Goal: Task Accomplishment & Management: Manage account settings

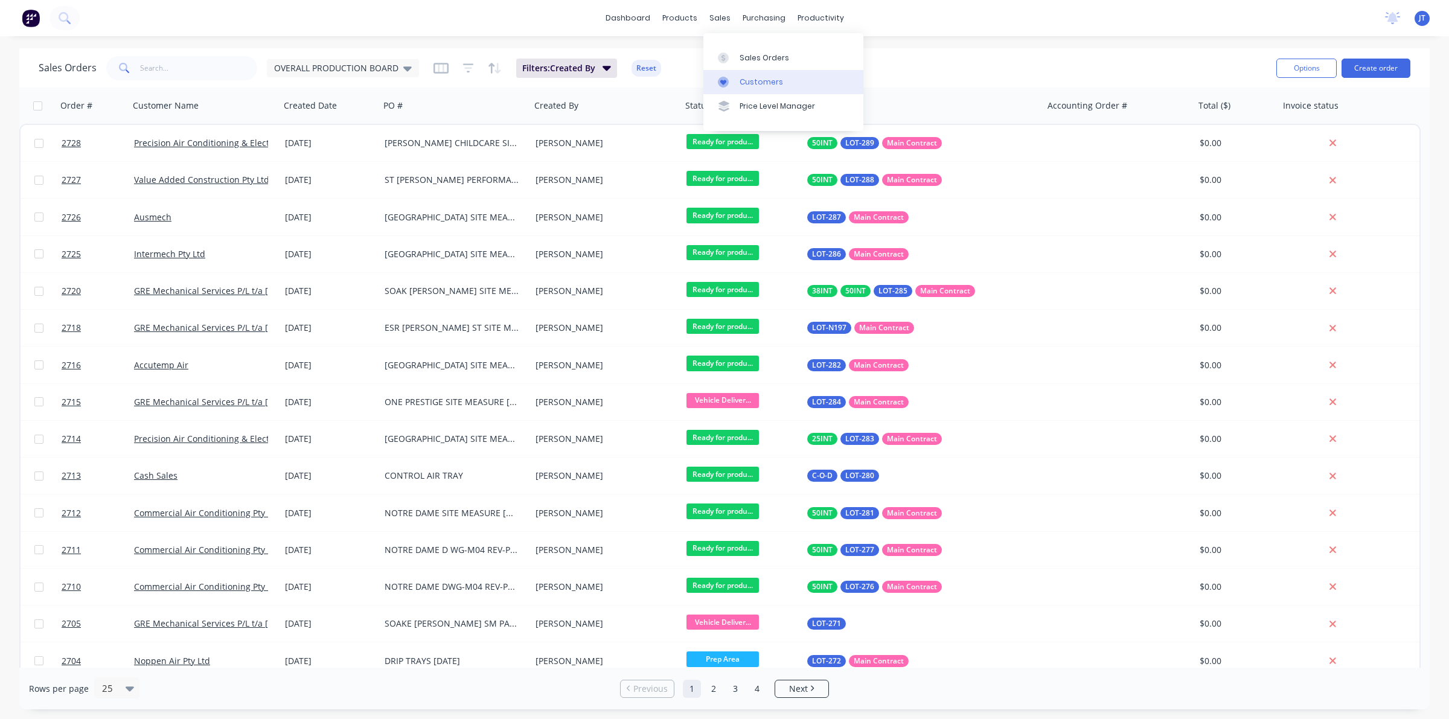
click at [746, 71] on link "Customers" at bounding box center [784, 82] width 160 height 24
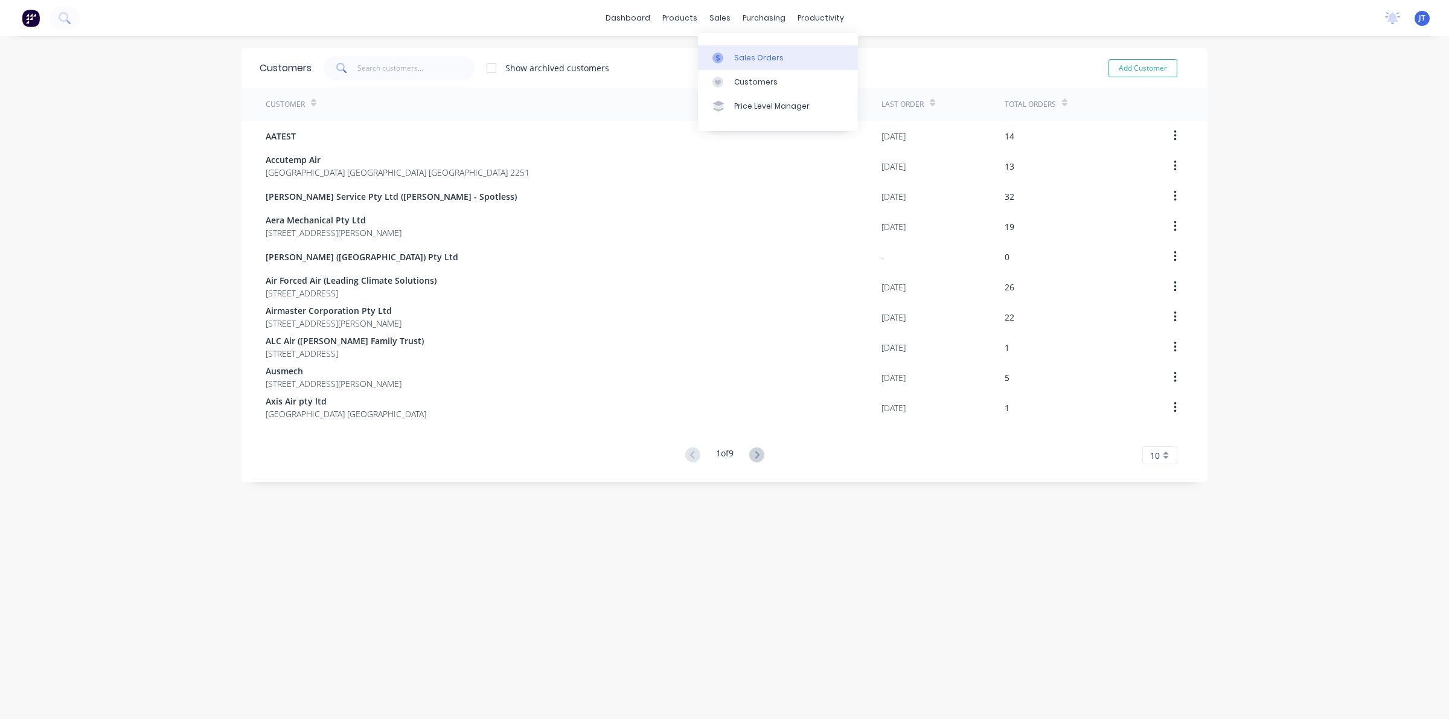
click at [753, 64] on link "Sales Orders" at bounding box center [778, 57] width 160 height 24
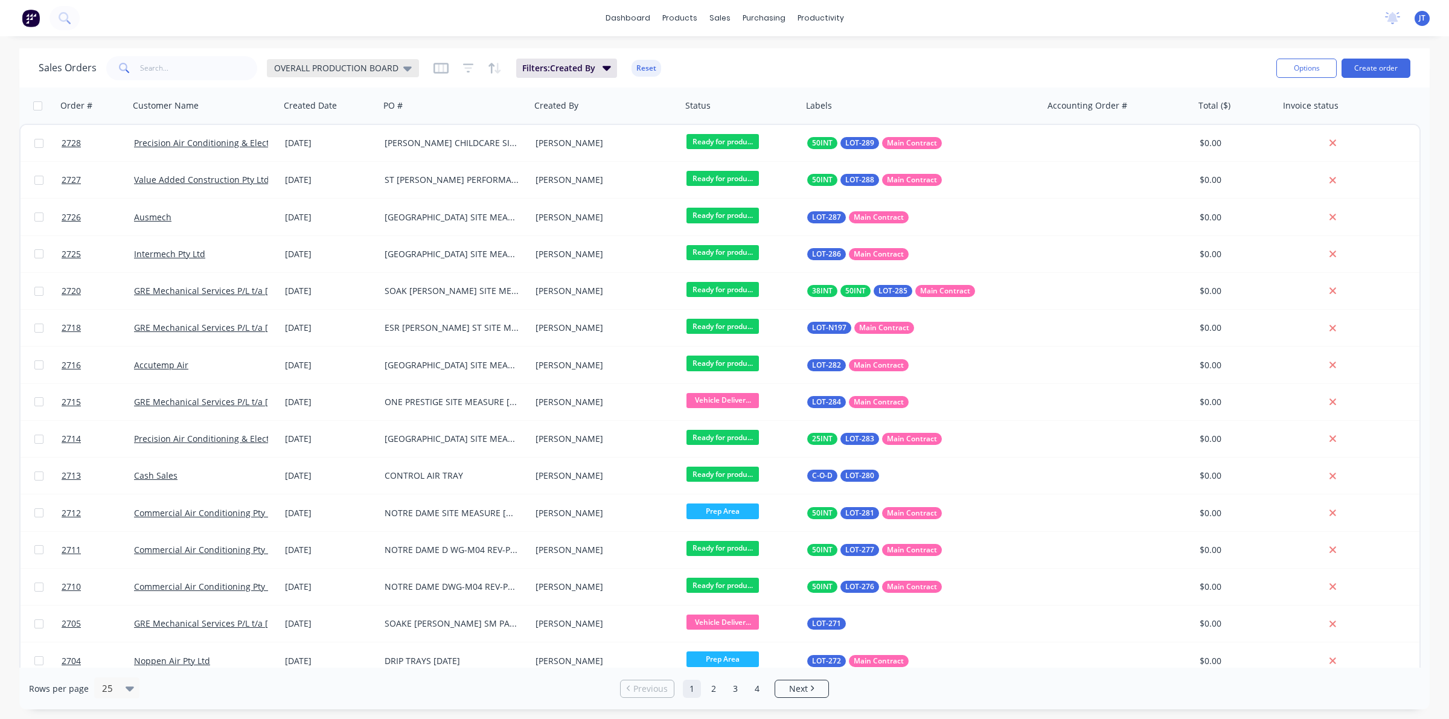
click at [335, 68] on span "OVERALL PRODUCTION BOARD" at bounding box center [336, 68] width 124 height 13
click at [318, 171] on button "None" at bounding box center [340, 171] width 138 height 14
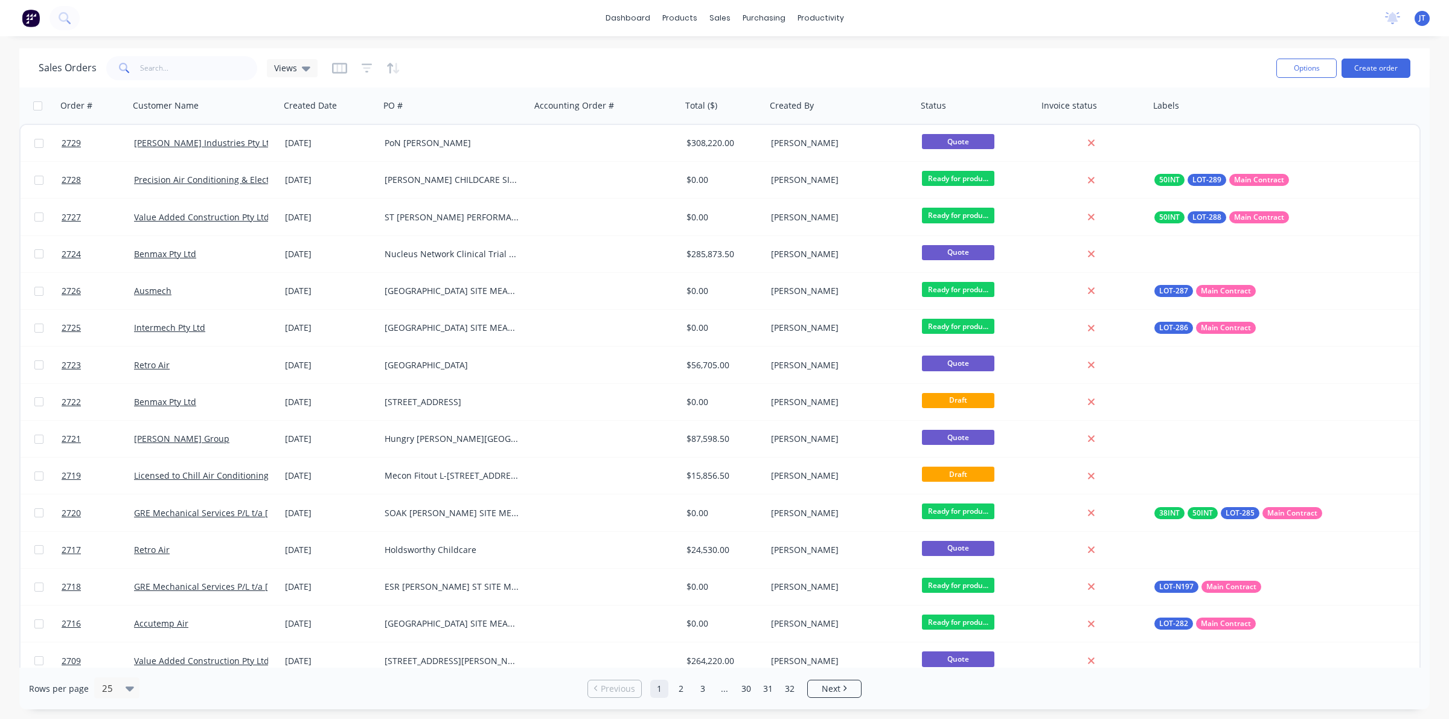
drag, startPoint x: 188, startPoint y: 83, endPoint x: 184, endPoint y: 77, distance: 7.0
click at [187, 83] on div "Sales Orders Views Options Create order" at bounding box center [724, 67] width 1411 height 39
click at [180, 68] on input "text" at bounding box center [199, 68] width 118 height 24
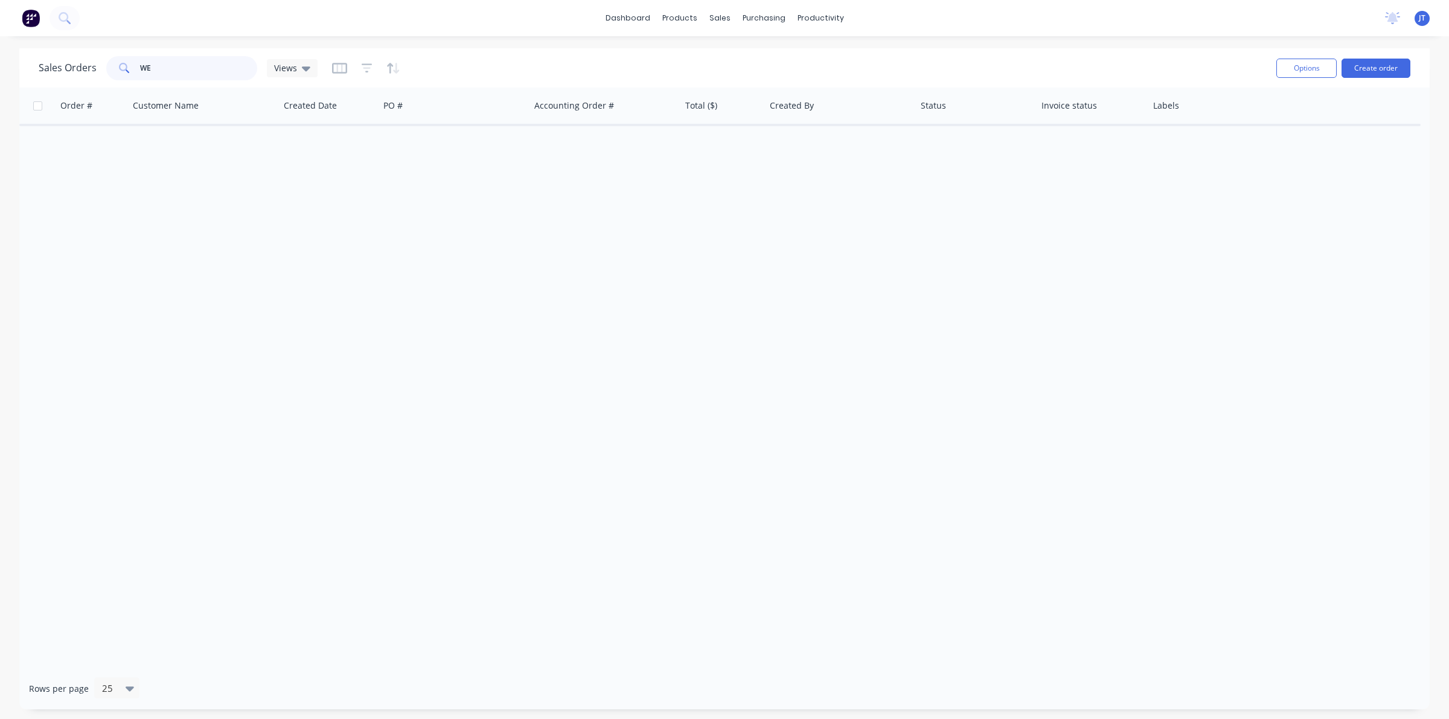
type input "W"
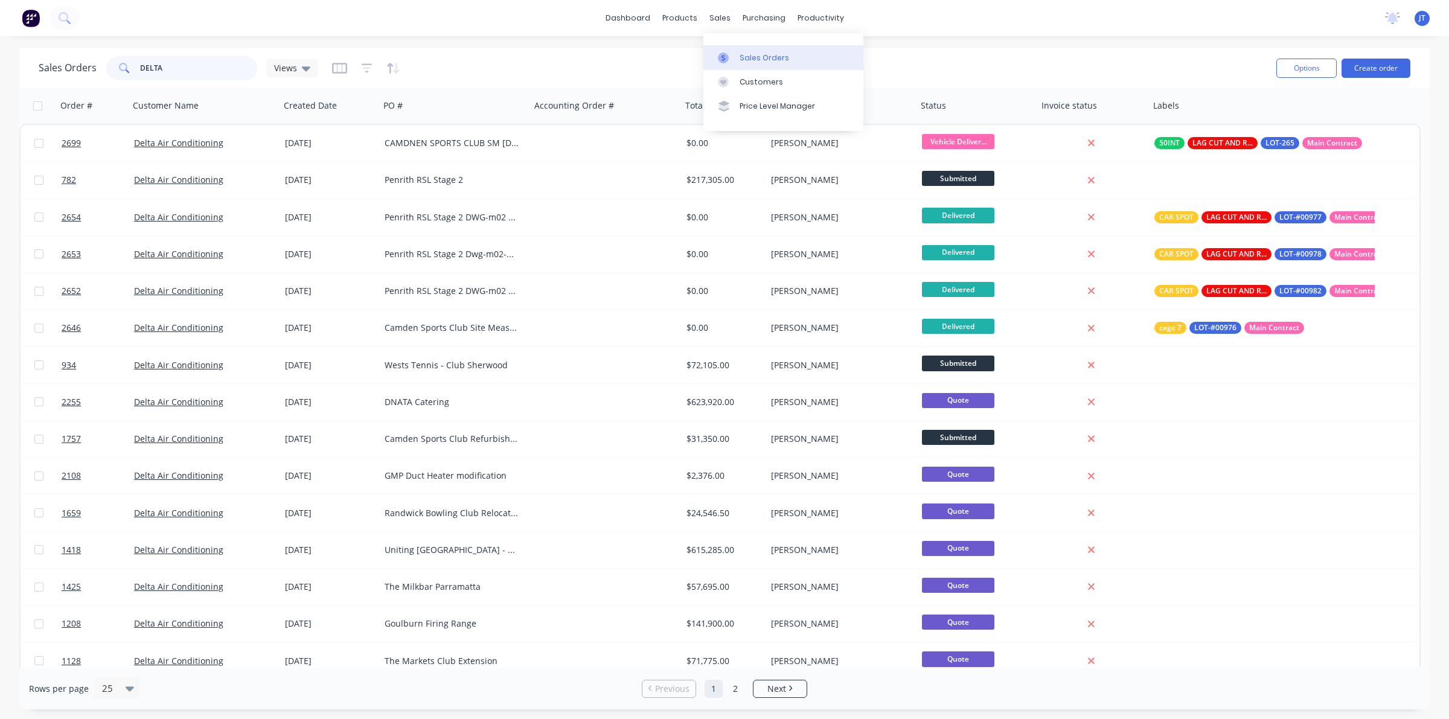
type input "DELTA"
click at [744, 59] on div "Sales Orders" at bounding box center [765, 58] width 50 height 11
click at [1373, 74] on button "Create order" at bounding box center [1376, 68] width 69 height 19
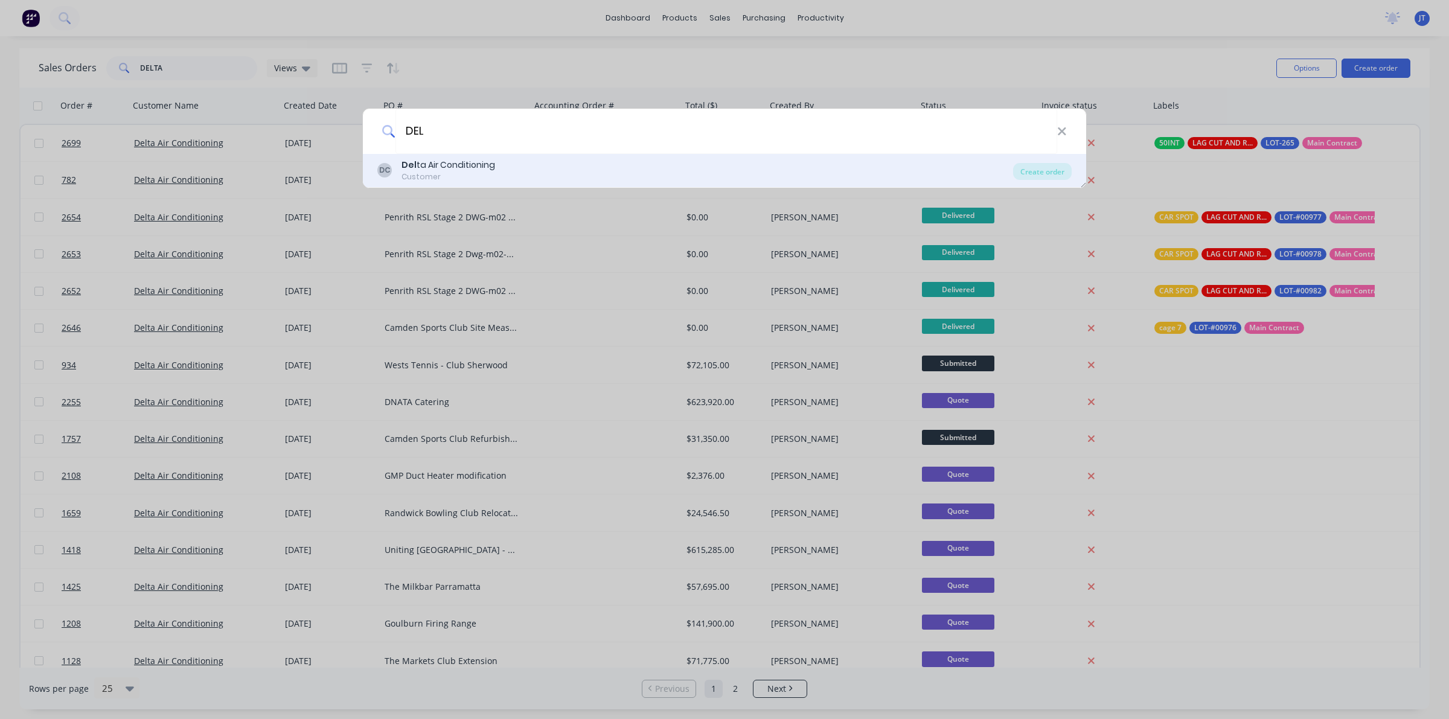
type input "DEL"
click at [468, 167] on div "Del ta Air Conditioning" at bounding box center [449, 165] width 94 height 13
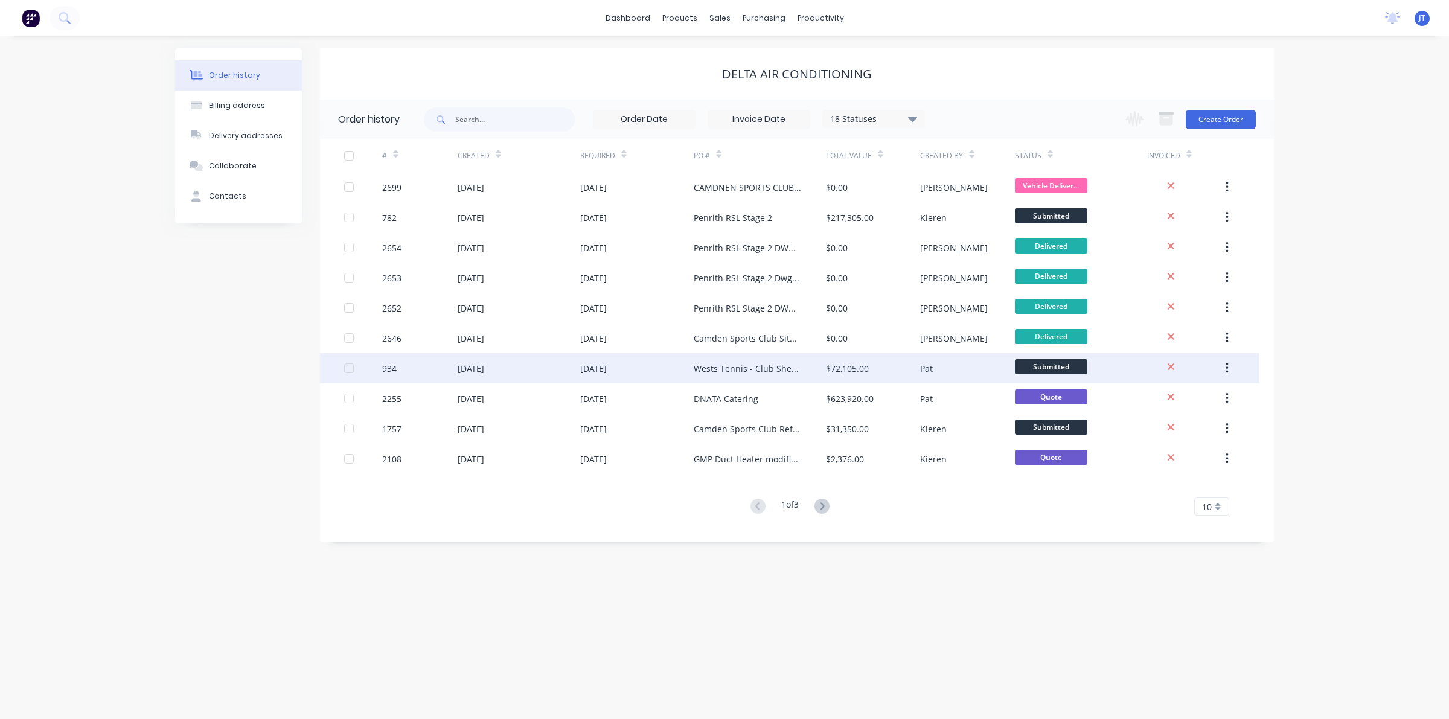
click at [925, 367] on div "Pat" at bounding box center [926, 368] width 13 height 13
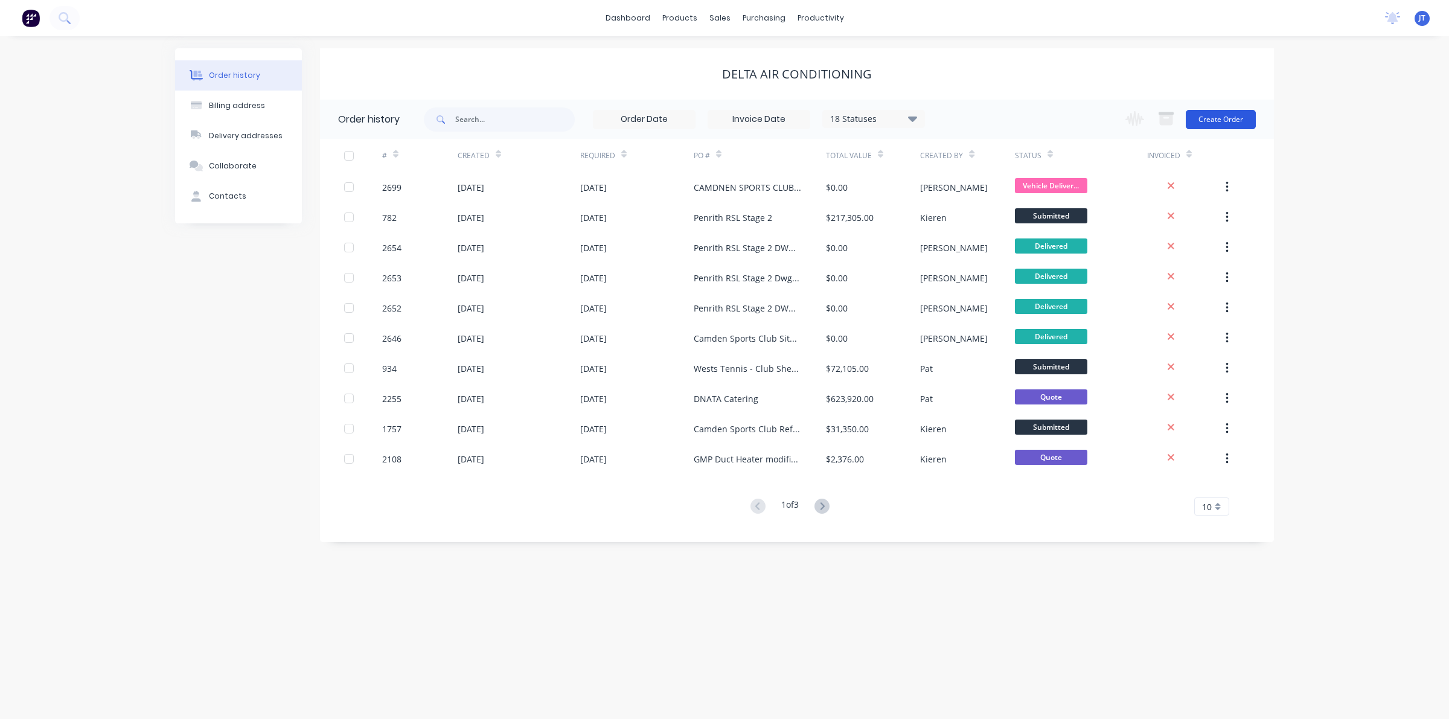
click at [1200, 128] on button "Create Order" at bounding box center [1221, 119] width 70 height 19
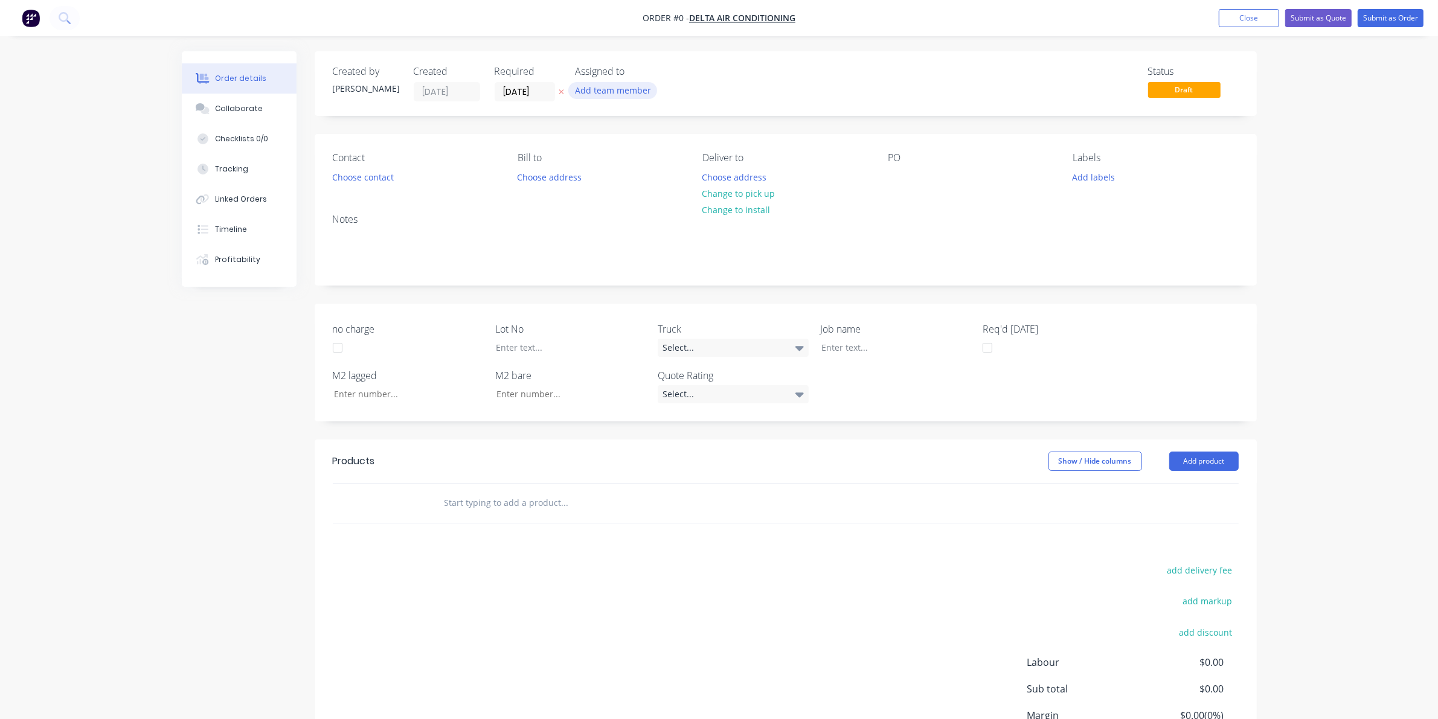
click at [639, 83] on button "Add team member" at bounding box center [612, 90] width 89 height 16
click at [672, 167] on button "[PERSON_NAME] (You)" at bounding box center [665, 158] width 181 height 24
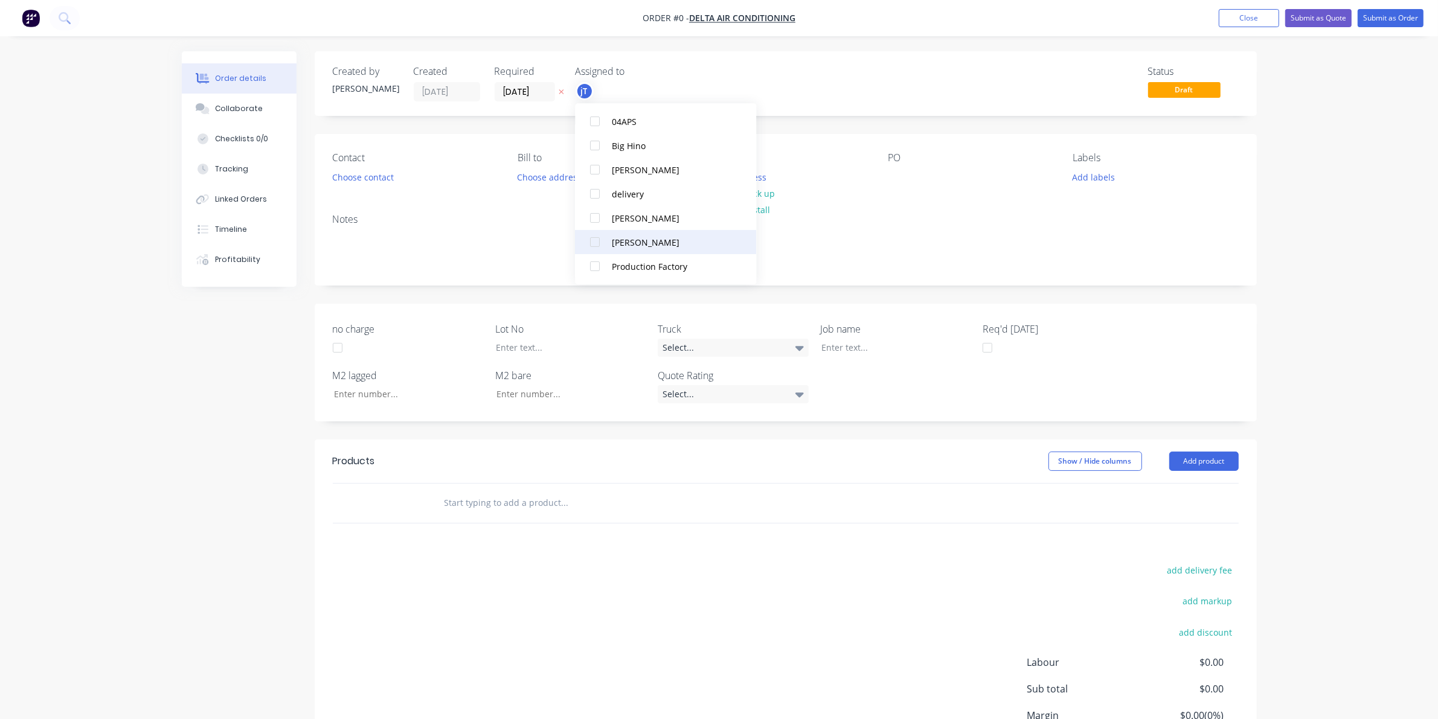
click at [668, 242] on div "[PERSON_NAME]" at bounding box center [672, 242] width 121 height 13
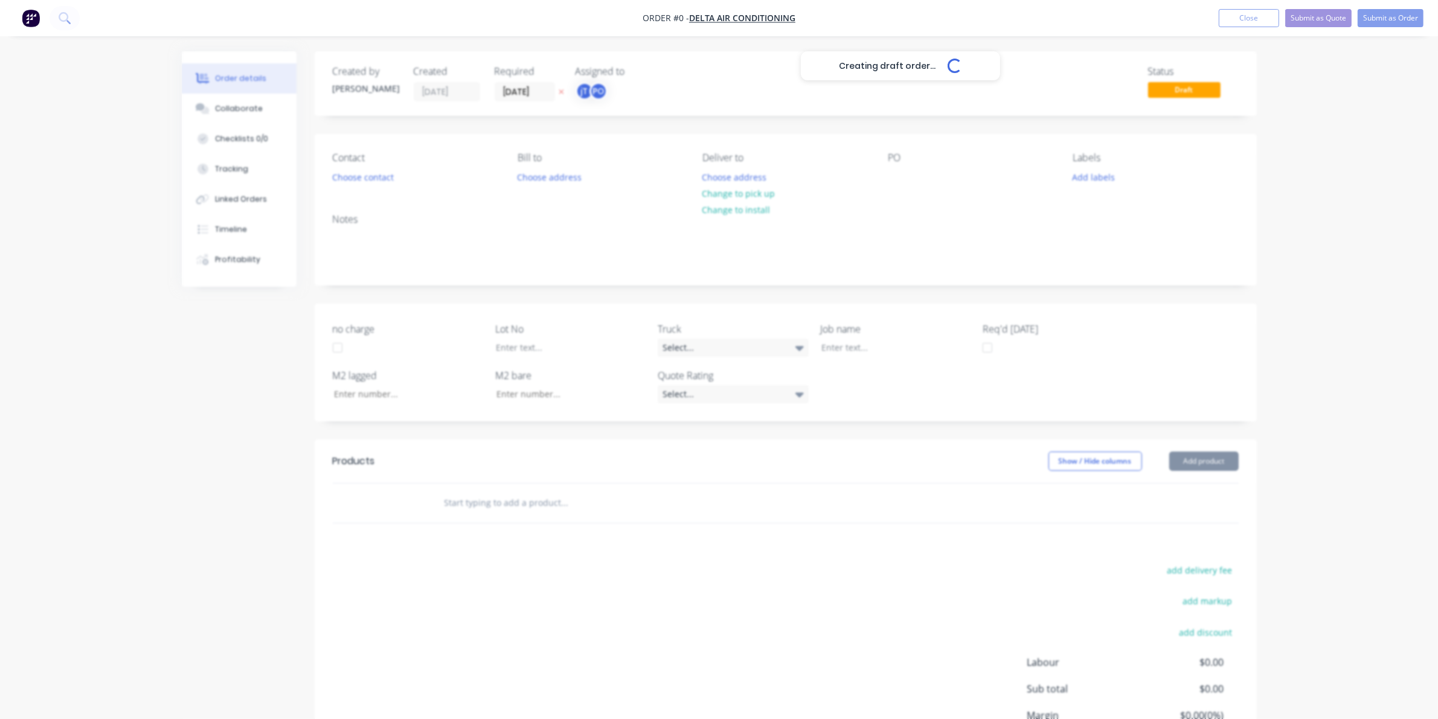
click at [397, 180] on div "Creating draft order... Loading... Order details Collaborate Checklists 0/0 Tra…" at bounding box center [719, 441] width 1099 height 780
click at [388, 176] on button "Choose contact" at bounding box center [362, 176] width 74 height 16
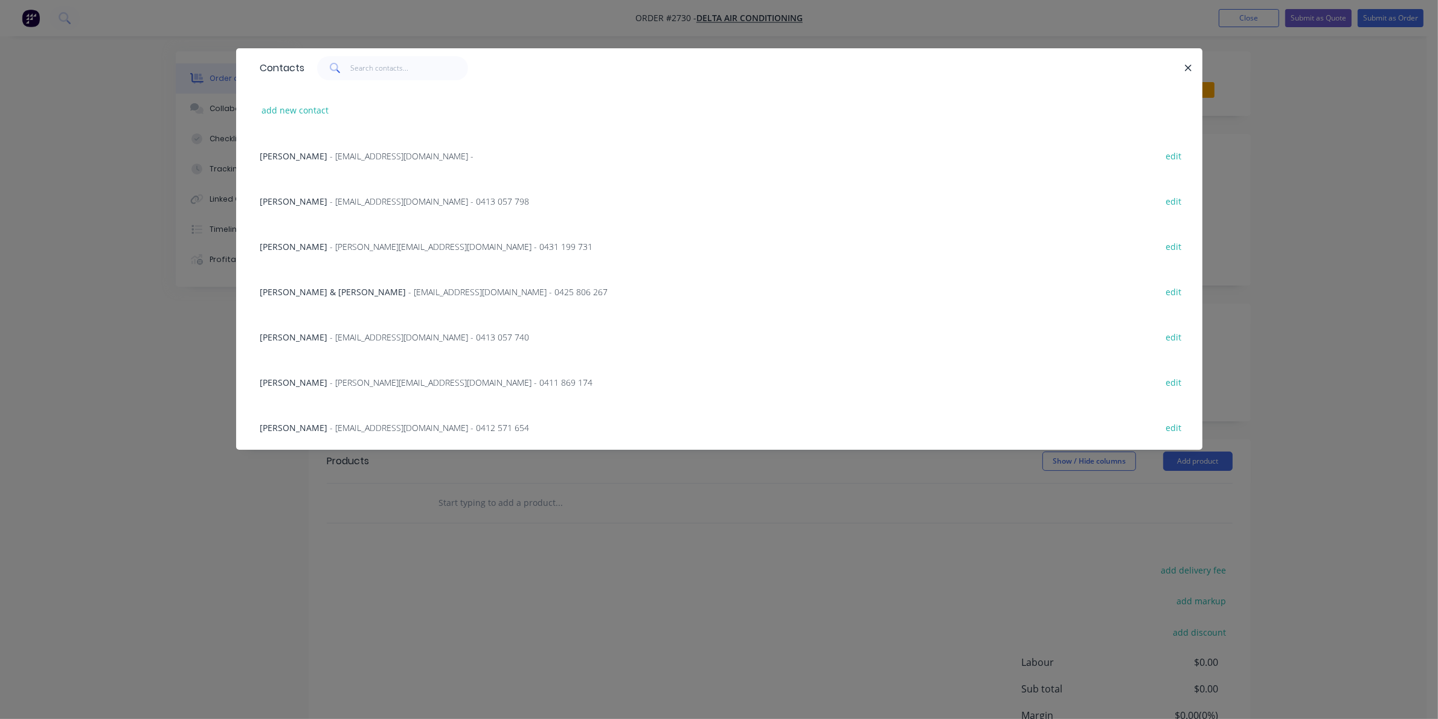
click at [350, 476] on div "Contacts add new contact [PERSON_NAME] - [EMAIL_ADDRESS][DOMAIN_NAME] - edit [P…" at bounding box center [719, 359] width 1438 height 719
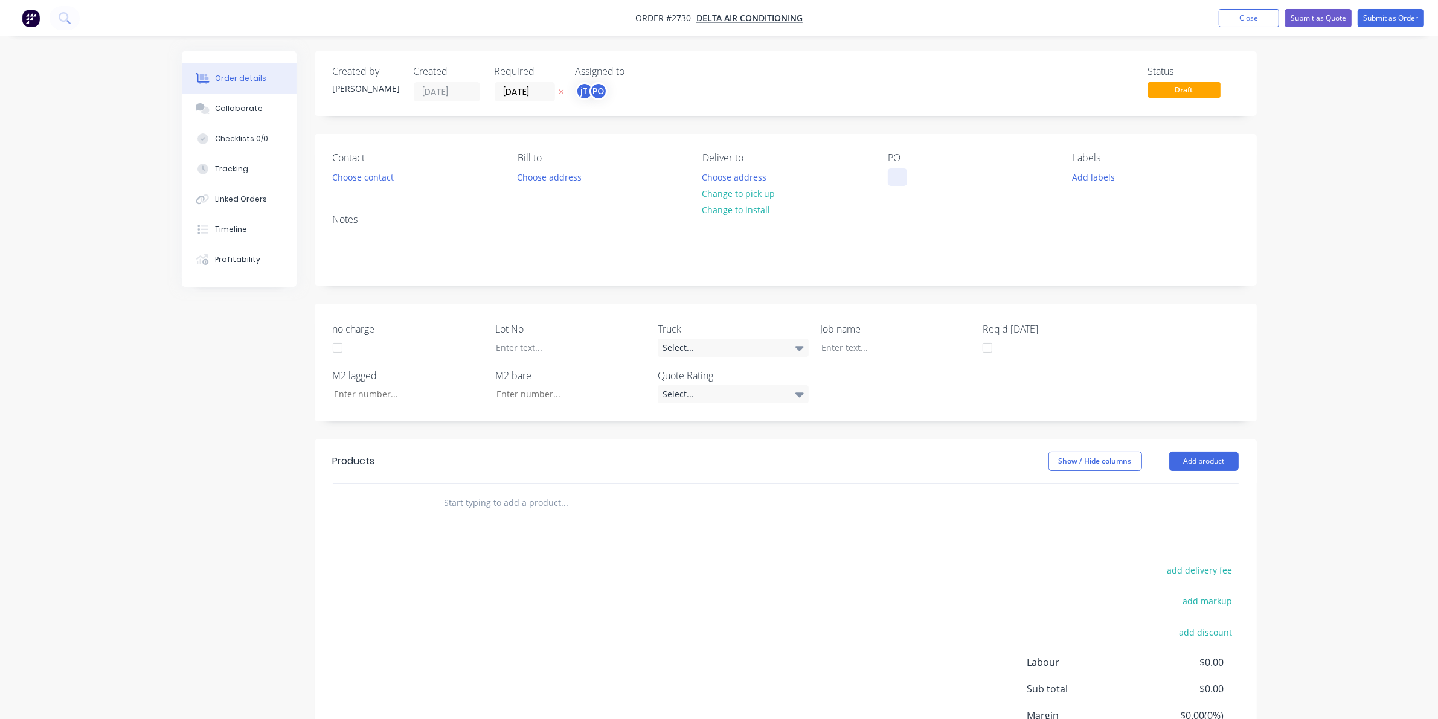
click at [903, 182] on div at bounding box center [897, 177] width 19 height 18
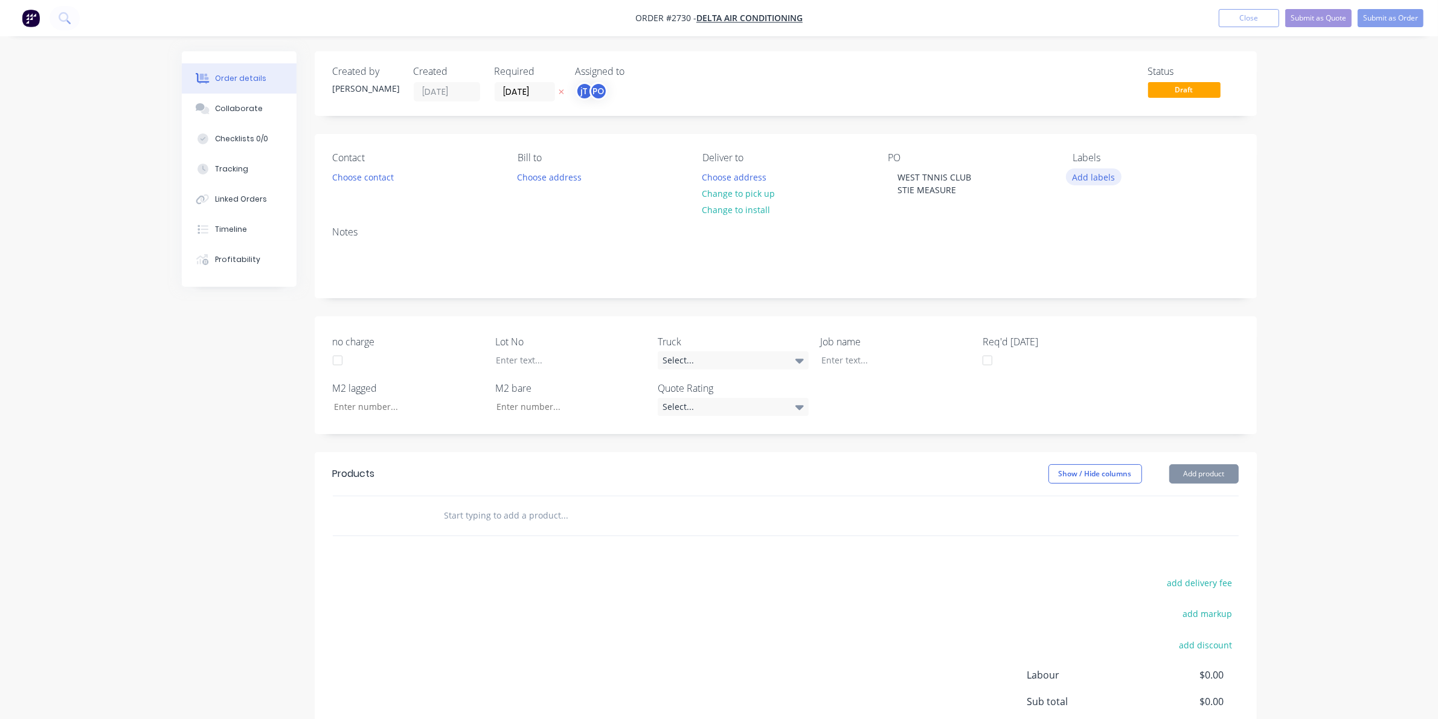
click at [1094, 185] on div "Labels Add labels" at bounding box center [1154, 175] width 165 height 46
click at [1094, 185] on button "Add labels" at bounding box center [1094, 176] width 56 height 16
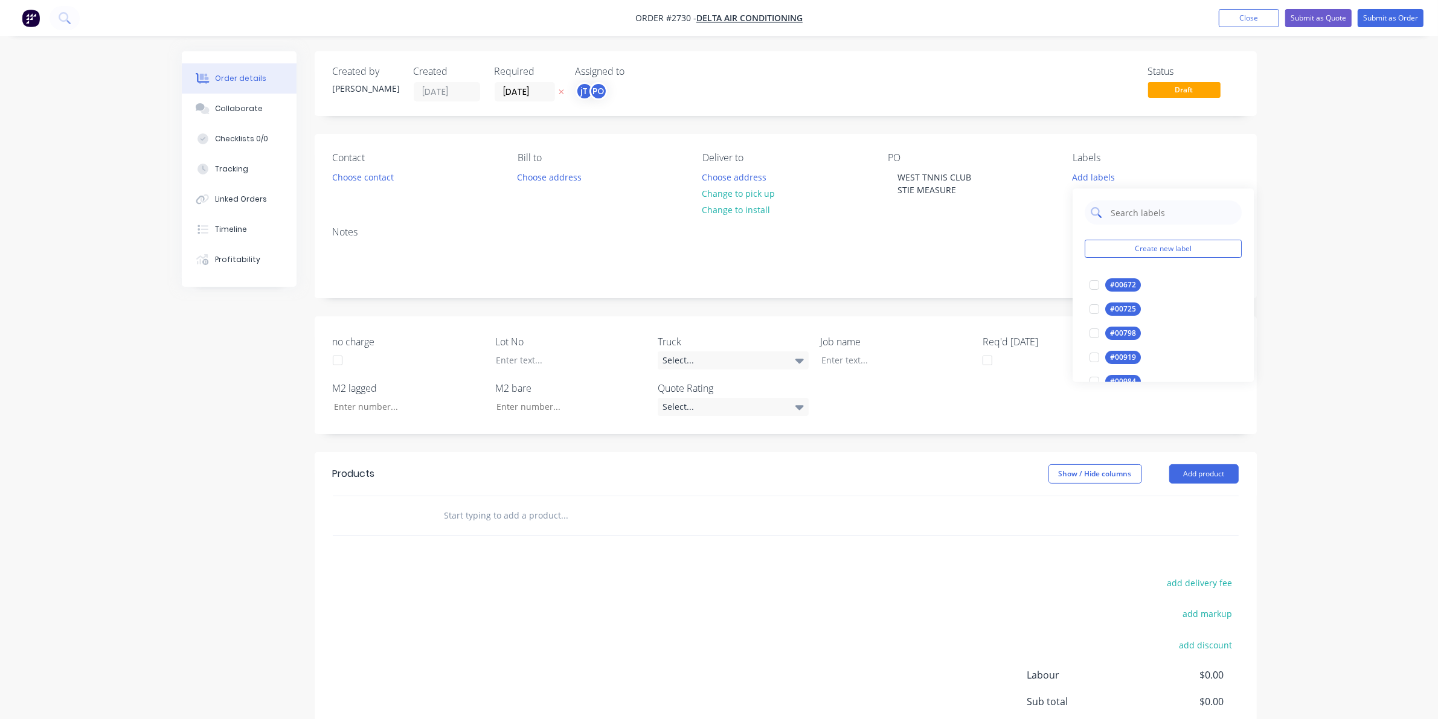
click at [1140, 213] on input "text" at bounding box center [1172, 213] width 126 height 24
type input "LOT-275"
click at [1116, 284] on div "LOT-275" at bounding box center [1124, 285] width 39 height 13
click at [876, 362] on div at bounding box center [887, 360] width 151 height 18
click at [926, 173] on div "WEST TNNIS CLUB STIE MEASURE" at bounding box center [934, 183] width 93 height 30
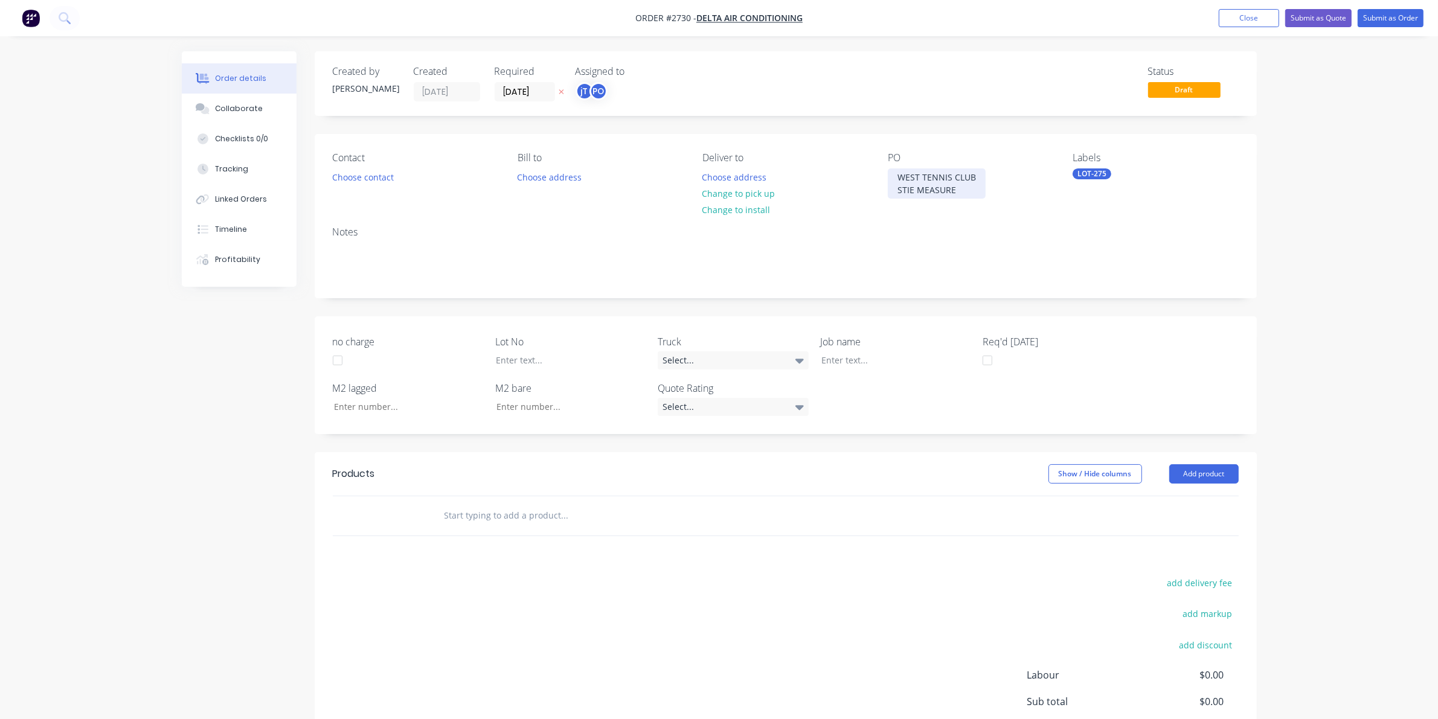
drag, startPoint x: 961, startPoint y: 192, endPoint x: 853, endPoint y: 175, distance: 108.8
click at [853, 175] on div "Contact Choose contact [PERSON_NAME] to Choose address Deliver to Choose addres…" at bounding box center [786, 175] width 942 height 83
copy div "WEST TENNIS CLUB STIE MEASURE"
click at [838, 362] on div at bounding box center [887, 360] width 151 height 18
paste div
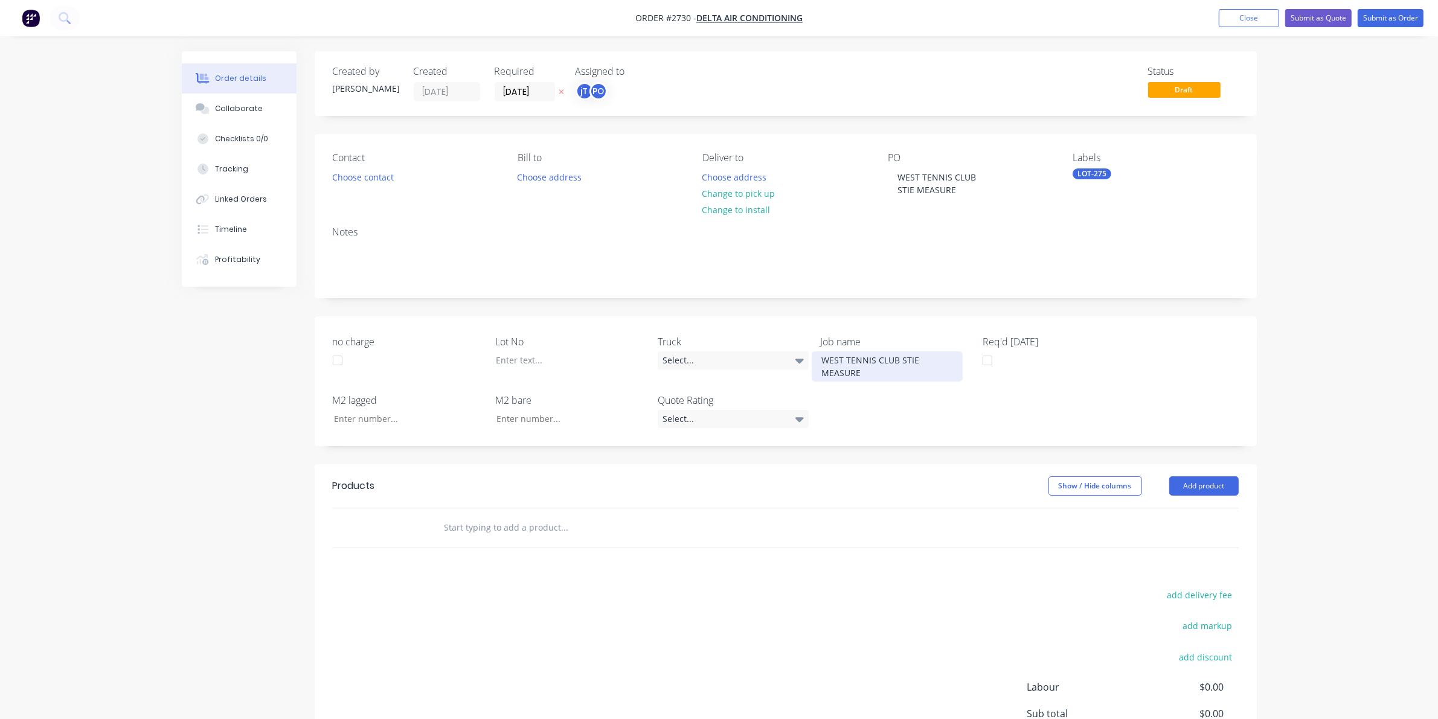
click at [900, 360] on div "WEST TENNIS CLUB STIE MEASURE" at bounding box center [887, 366] width 151 height 30
click at [574, 364] on div at bounding box center [561, 360] width 151 height 18
click at [507, 534] on input "text" at bounding box center [565, 528] width 242 height 24
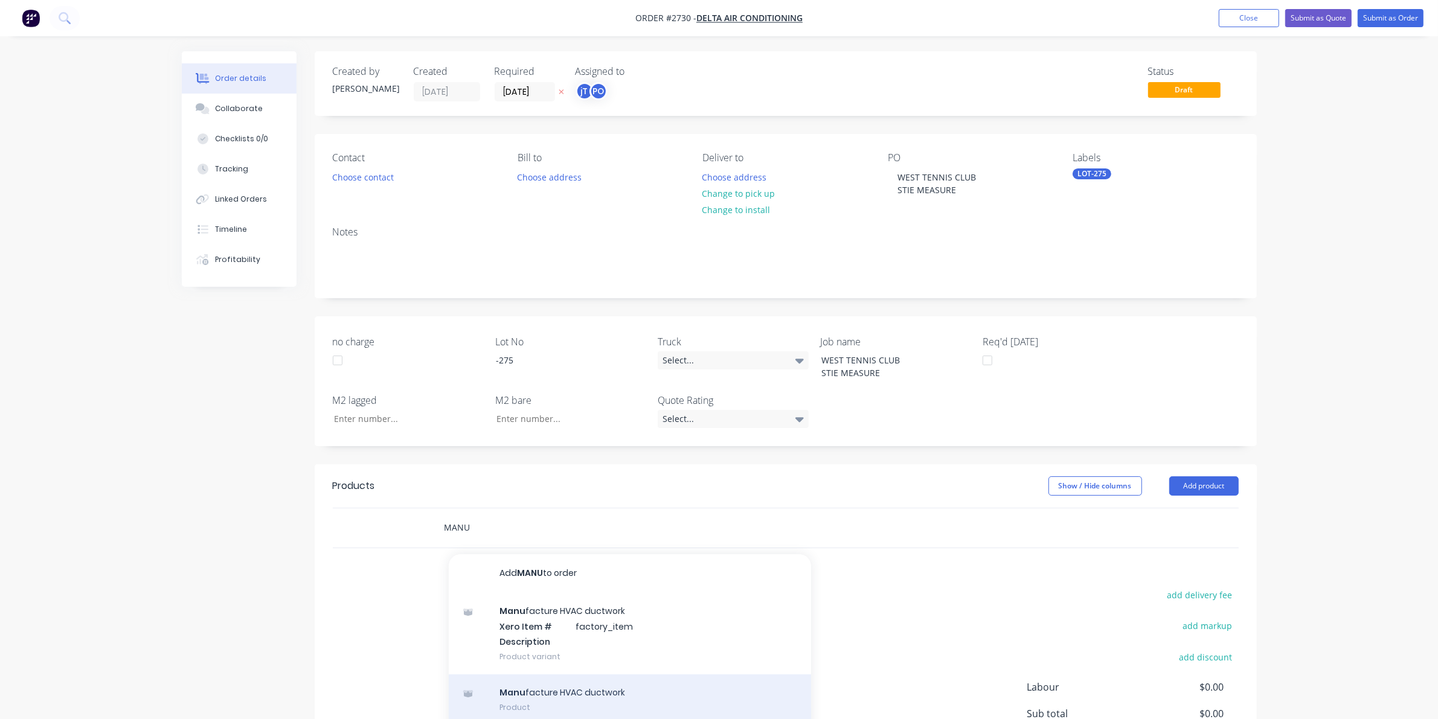
type input "MANU"
click at [575, 702] on div "Manu facture HVAC ductwork Product" at bounding box center [630, 700] width 362 height 51
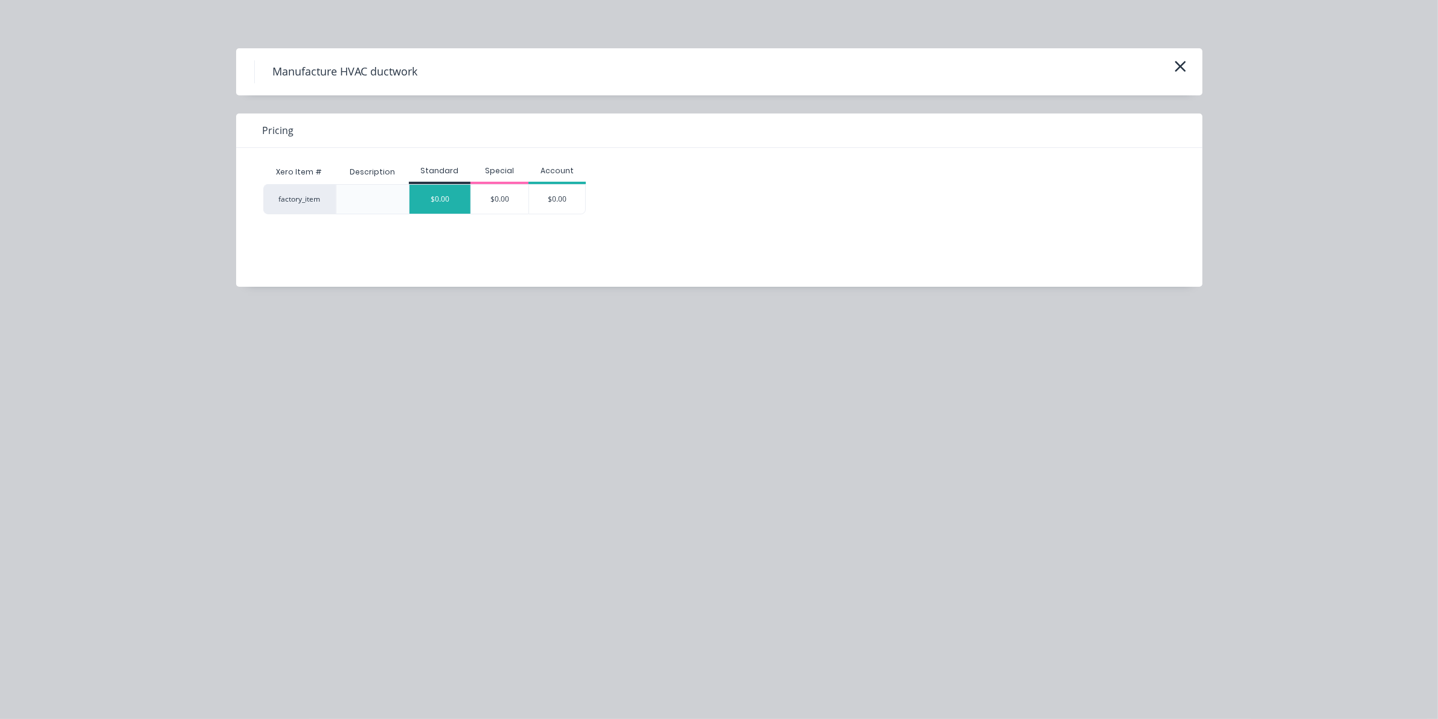
click at [438, 194] on div "$0.00" at bounding box center [439, 199] width 61 height 29
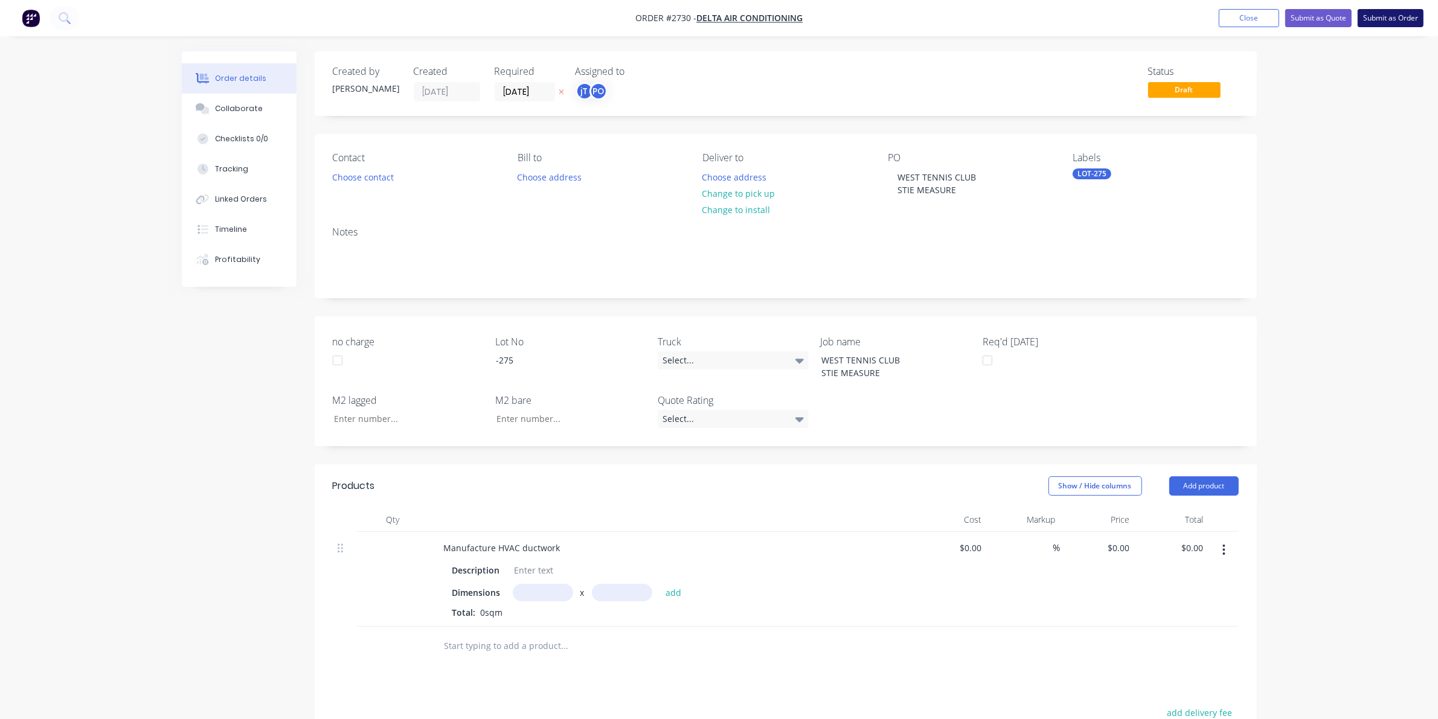
click at [1377, 21] on button "Submit as Order" at bounding box center [1390, 18] width 66 height 18
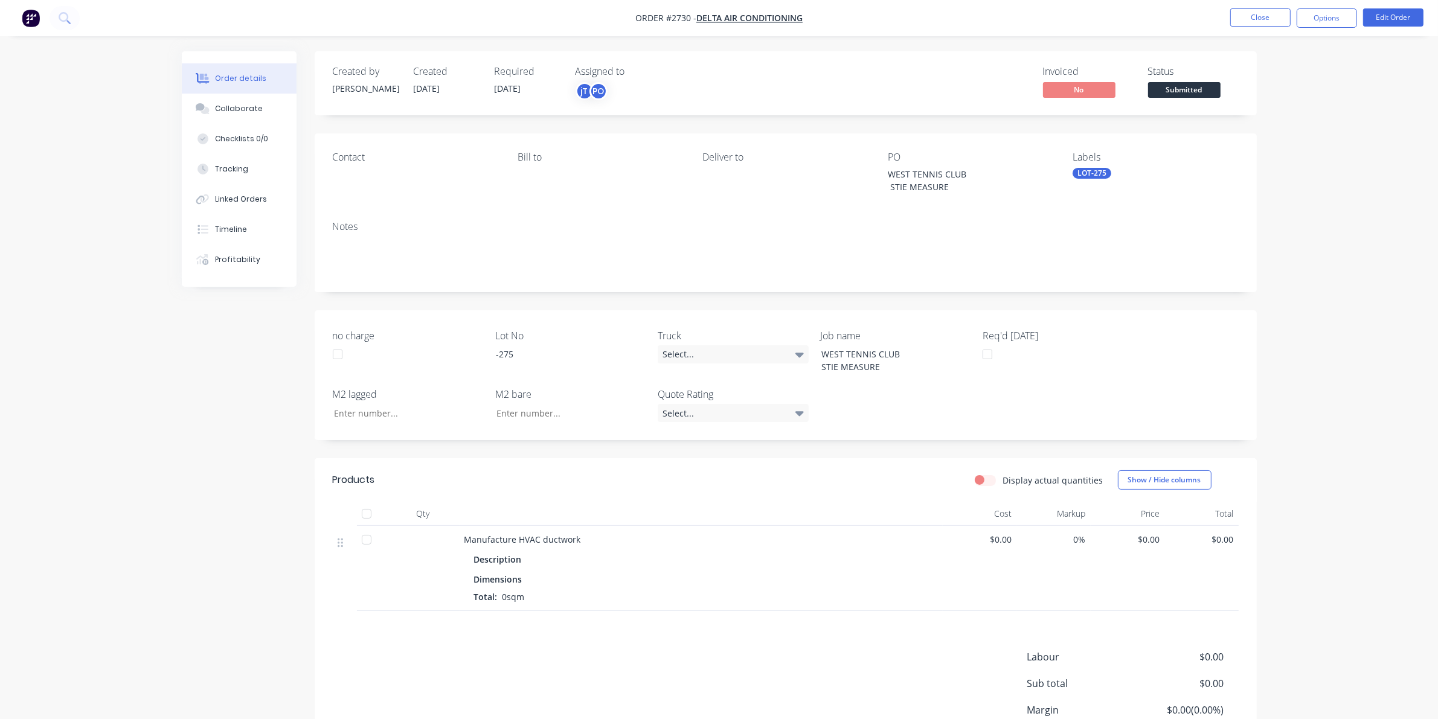
click at [1199, 94] on span "Submitted" at bounding box center [1184, 89] width 72 height 15
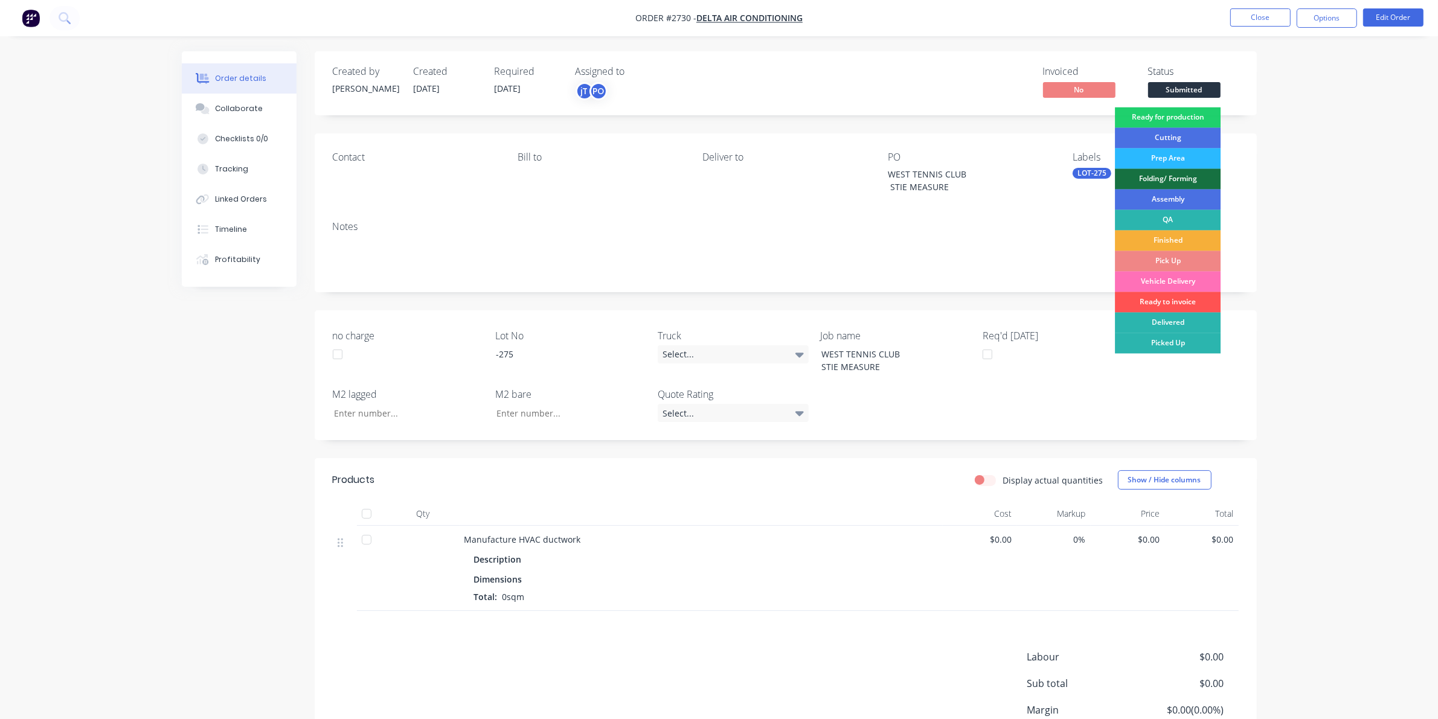
drag, startPoint x: 1185, startPoint y: 137, endPoint x: 1202, endPoint y: 120, distance: 23.9
click at [1185, 136] on div "Cutting" at bounding box center [1168, 138] width 106 height 21
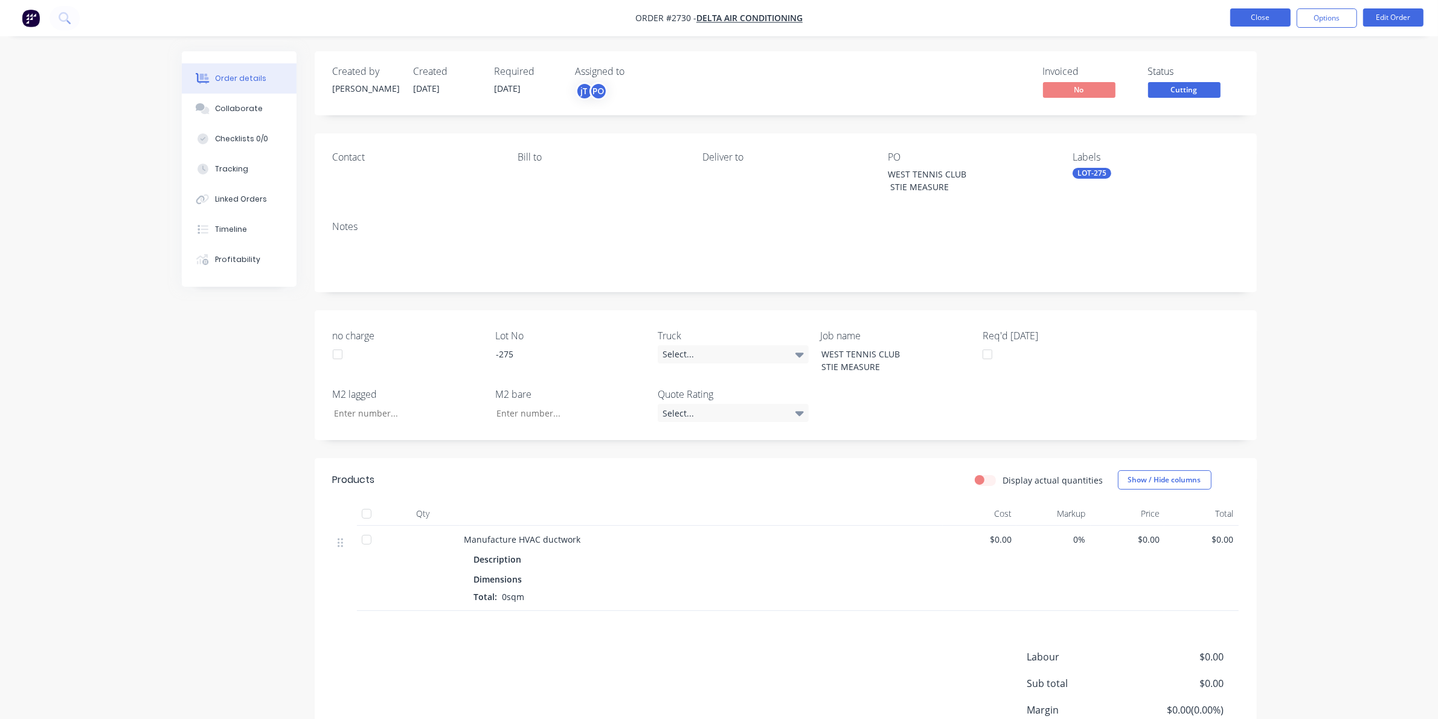
click at [1259, 22] on button "Close" at bounding box center [1260, 17] width 60 height 18
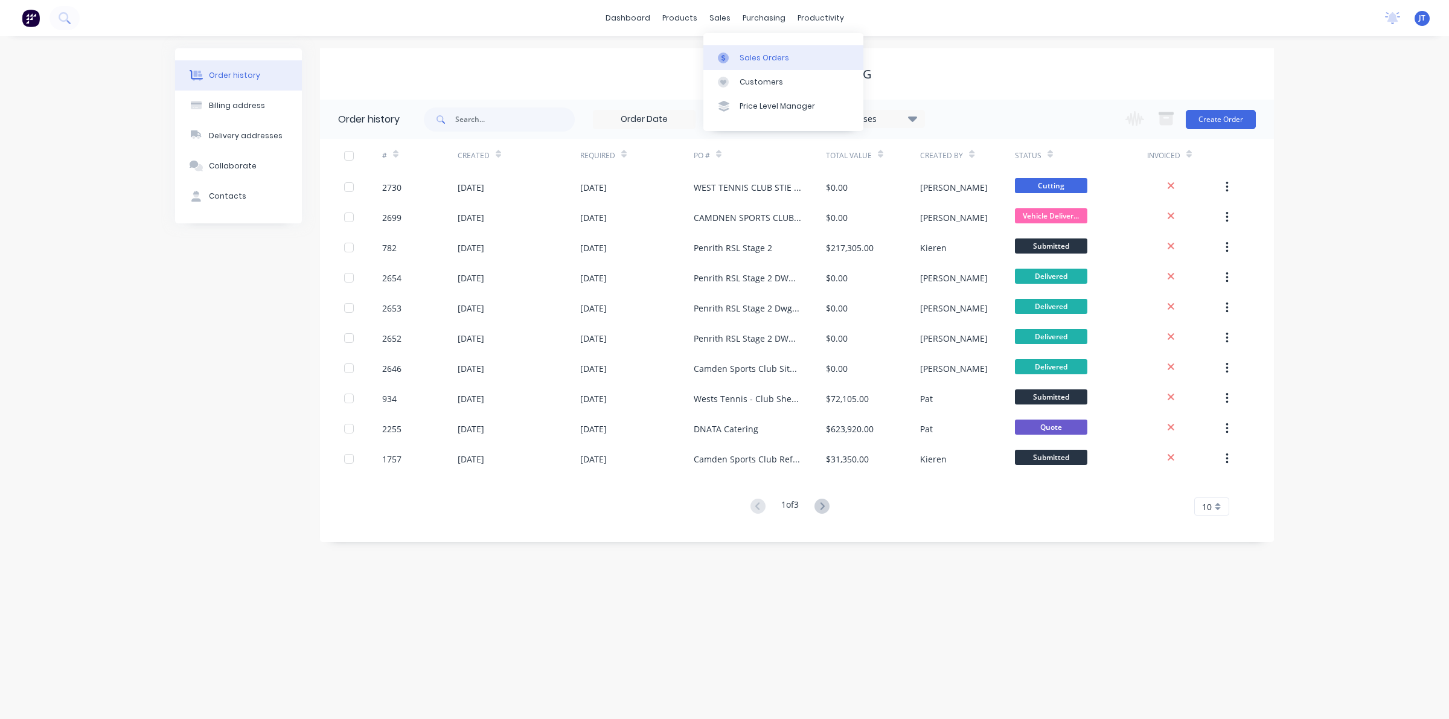
click at [760, 54] on div "Sales Orders" at bounding box center [765, 58] width 50 height 11
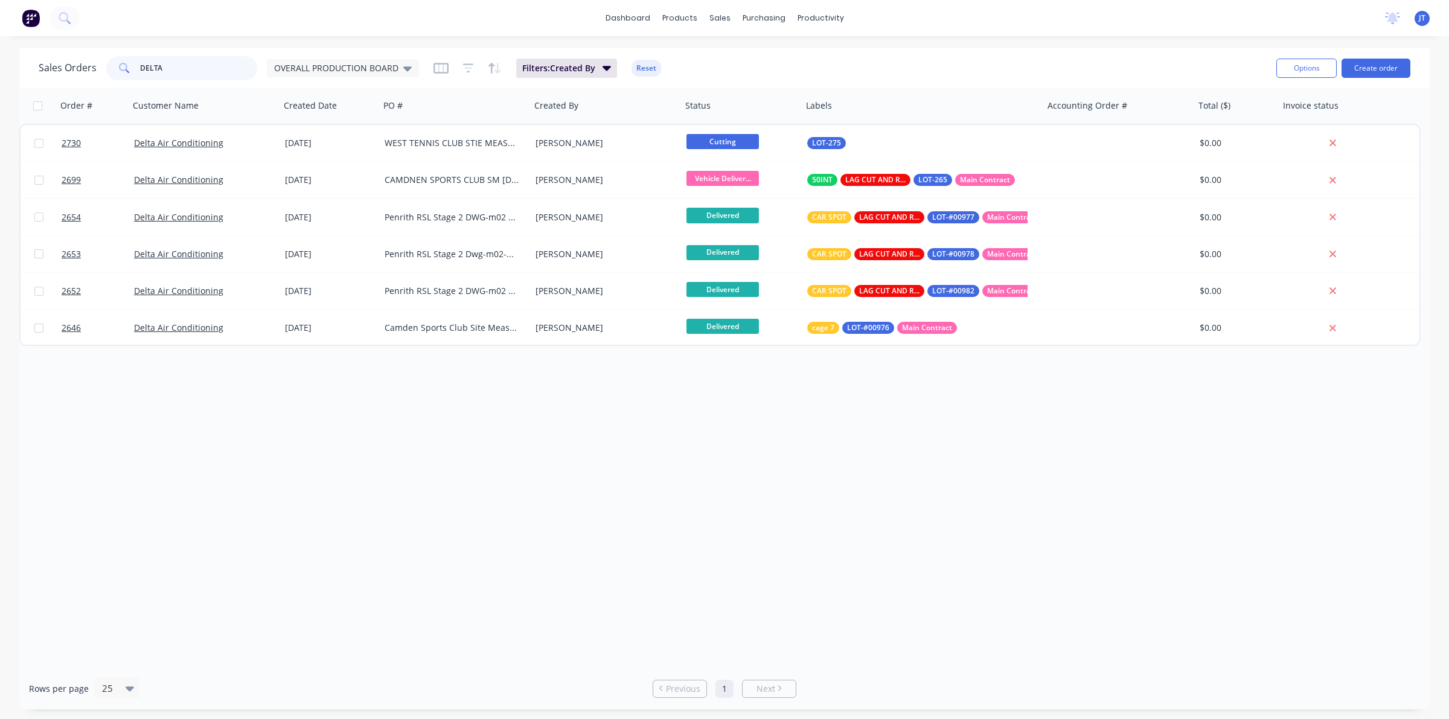
click at [210, 68] on input "DELTA" at bounding box center [199, 68] width 118 height 24
type input "D"
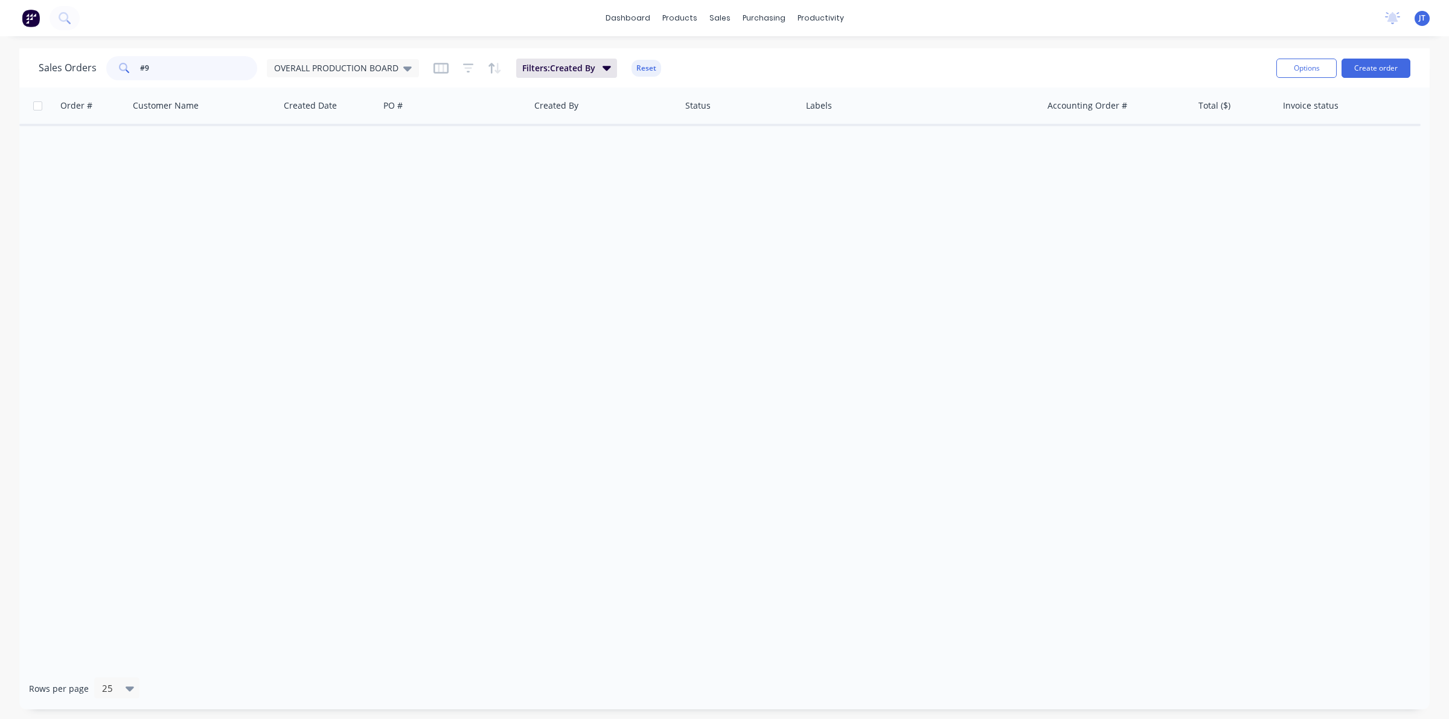
type input "#"
click at [405, 75] on div "OVERALL PRODUCTION BOARD" at bounding box center [343, 68] width 152 height 18
click at [362, 174] on button "None" at bounding box center [340, 171] width 138 height 14
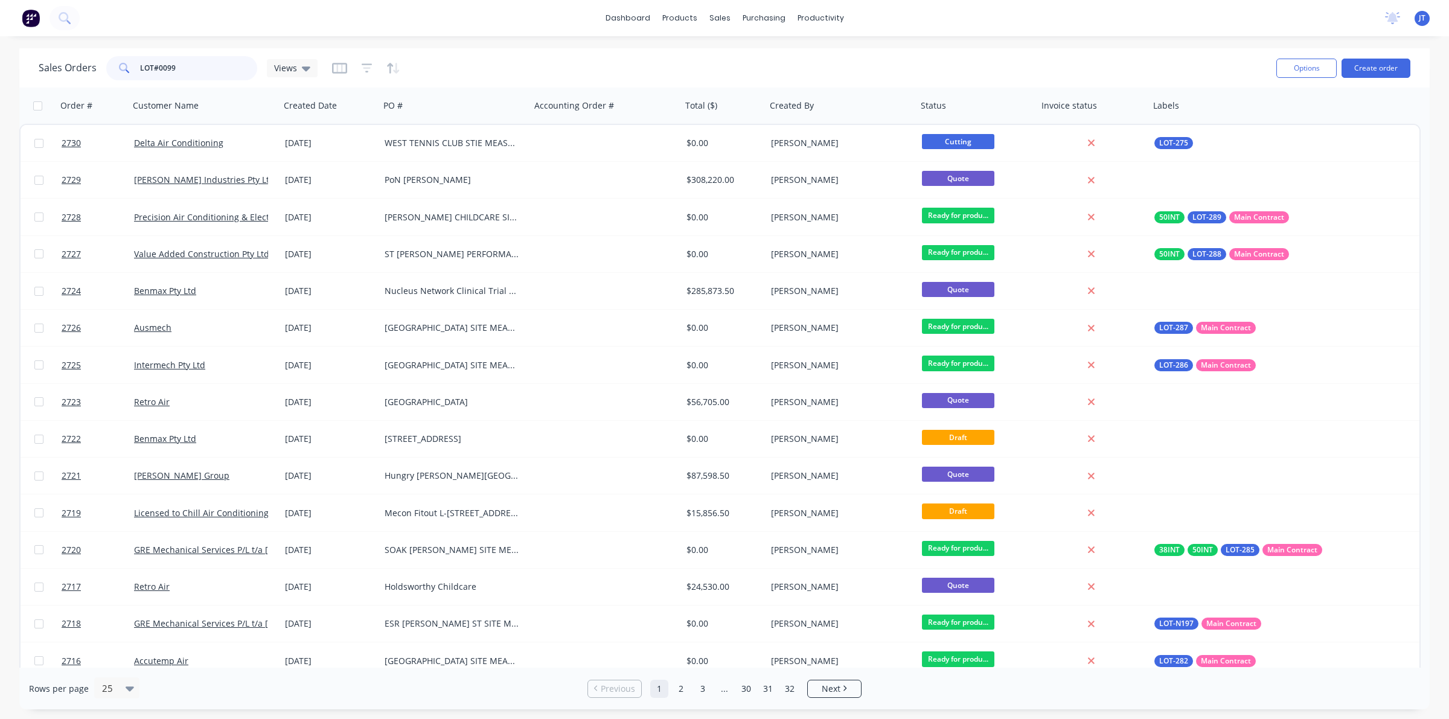
click at [203, 61] on input "LOT#0099" at bounding box center [199, 68] width 118 height 24
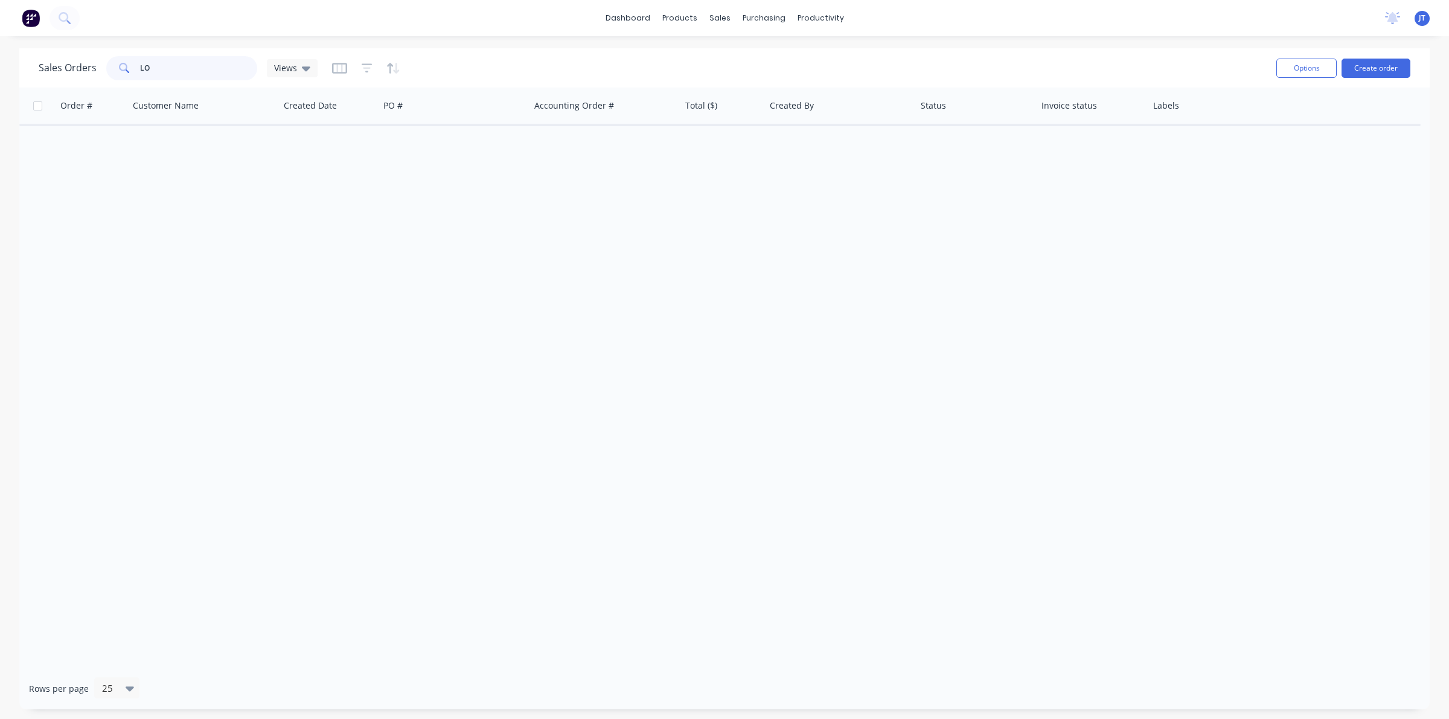
type input "L"
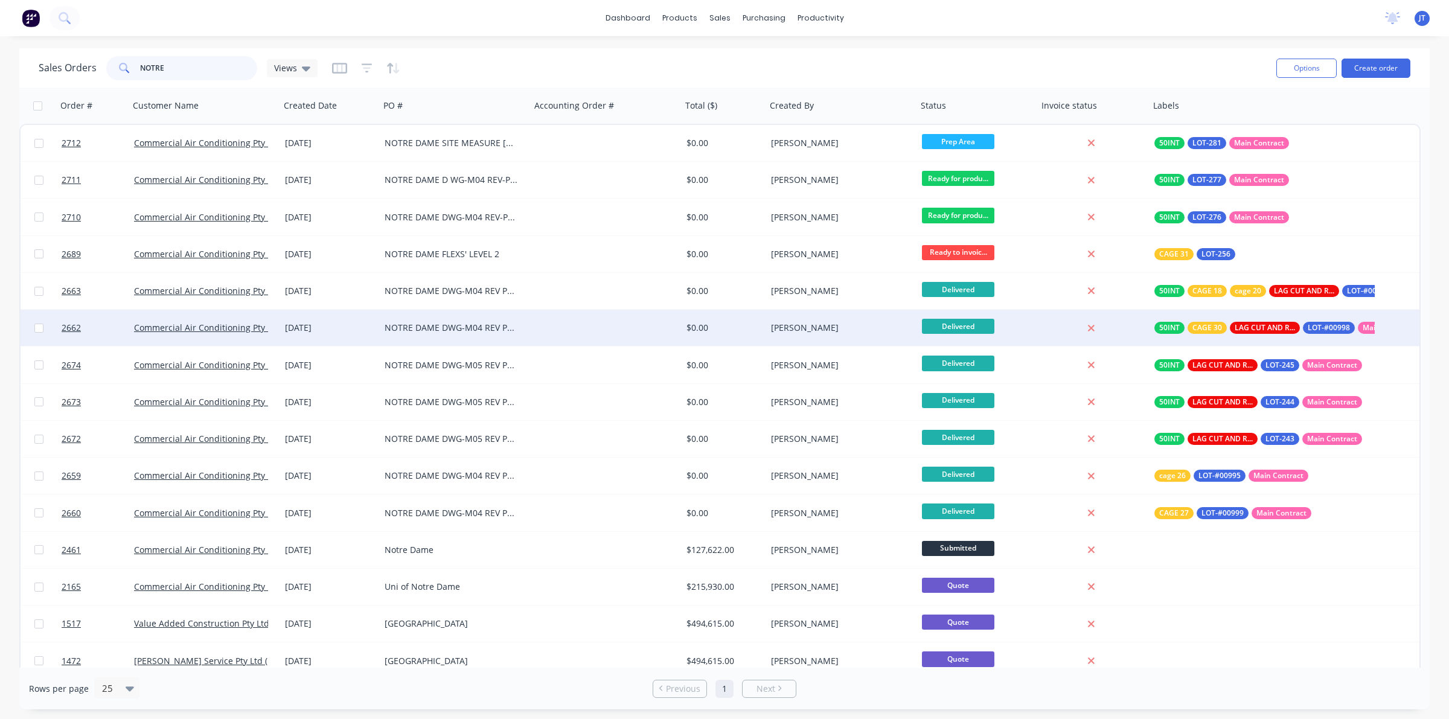
type input "NOTRE"
click at [574, 336] on div at bounding box center [606, 328] width 151 height 36
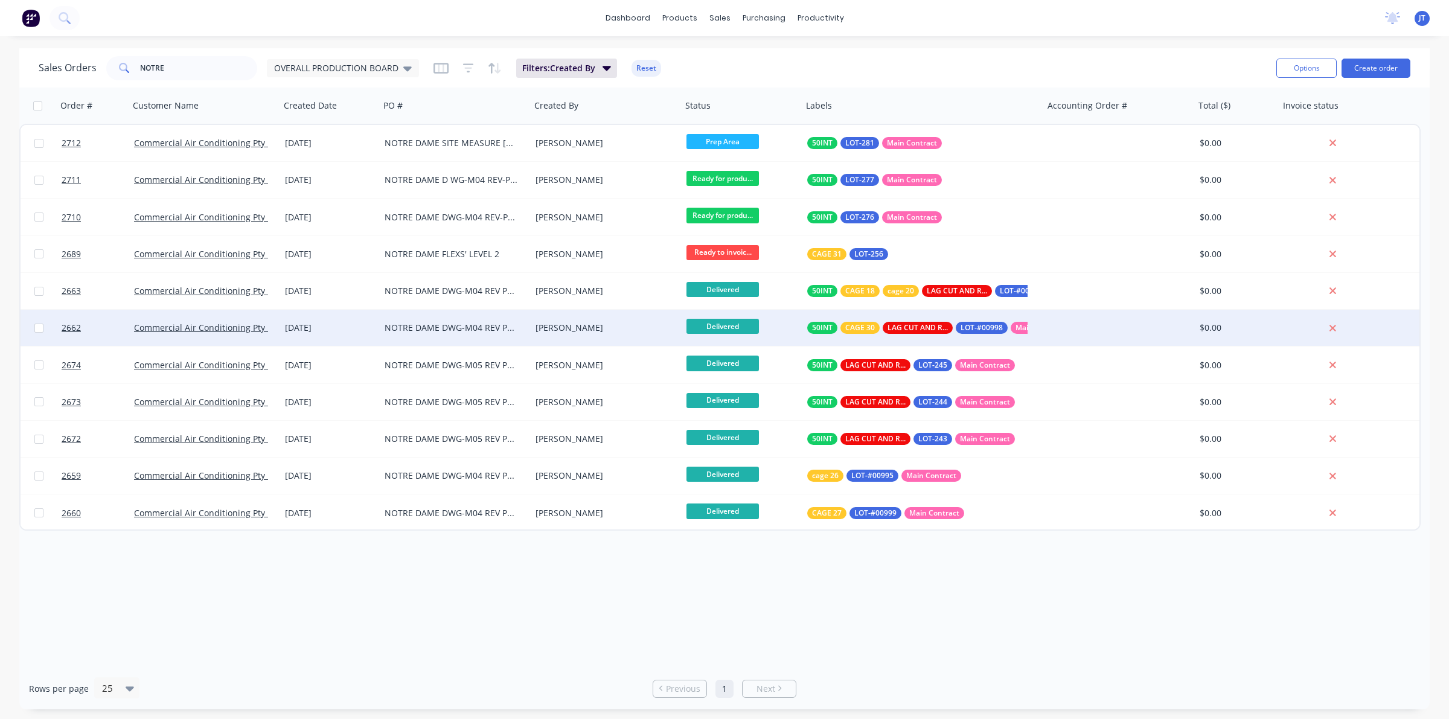
click at [490, 327] on div "NOTRE DAME DWG-M04 REV P2 OA" at bounding box center [452, 328] width 134 height 12
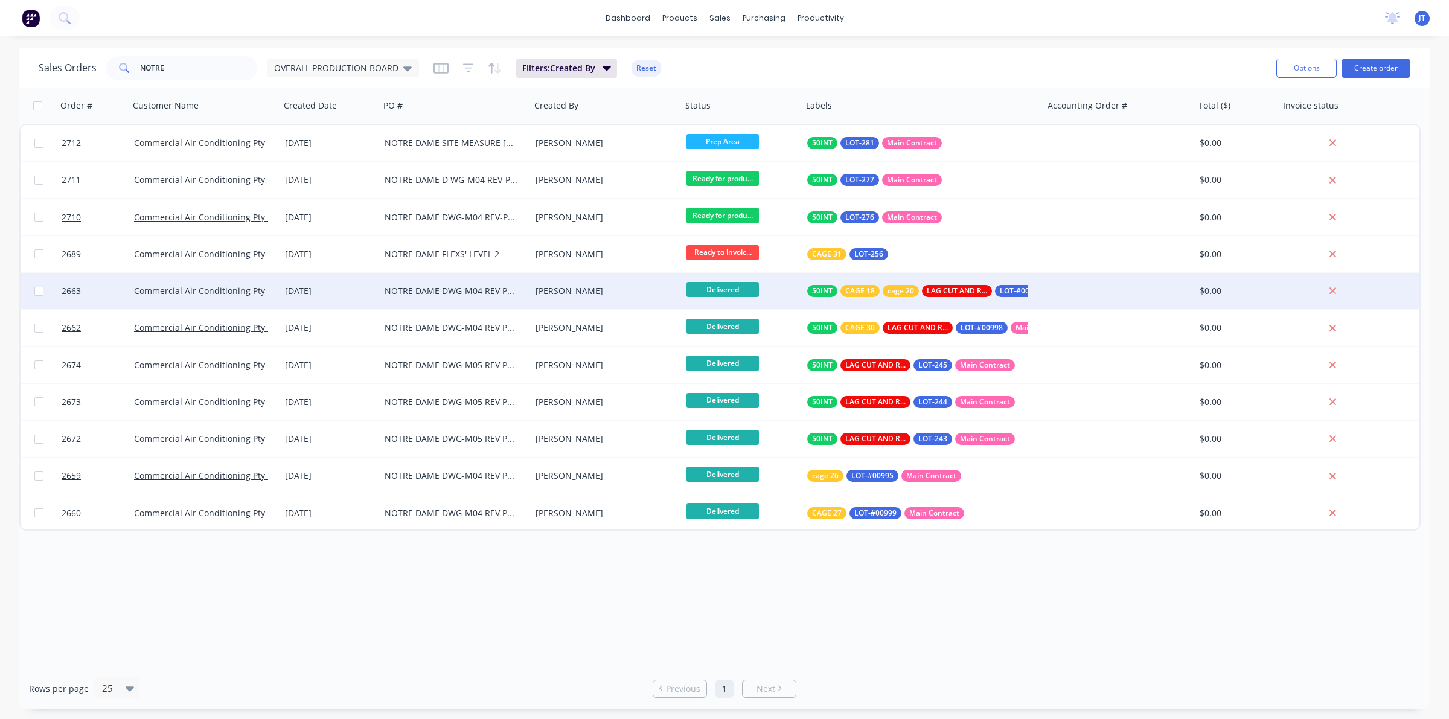
click at [644, 289] on div "[PERSON_NAME]" at bounding box center [603, 291] width 134 height 12
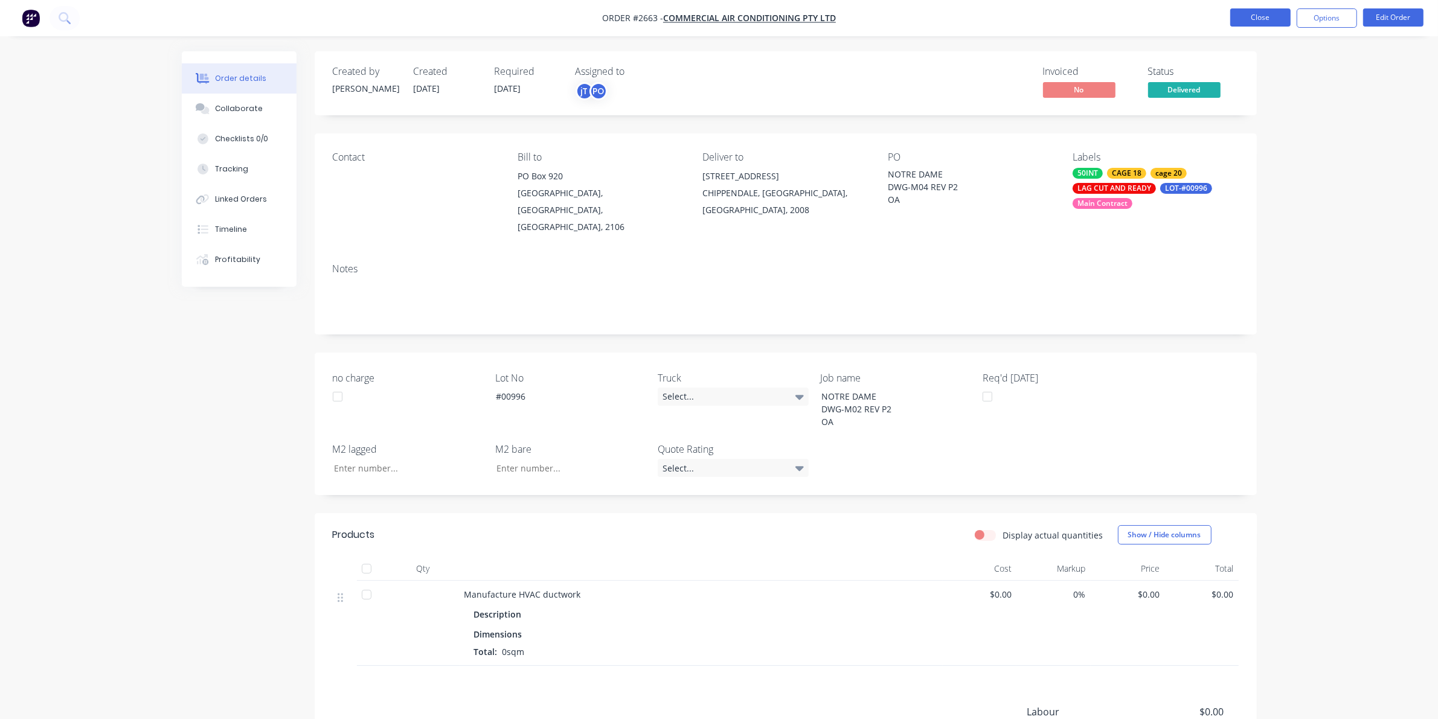
click at [1237, 17] on button "Close" at bounding box center [1260, 17] width 60 height 18
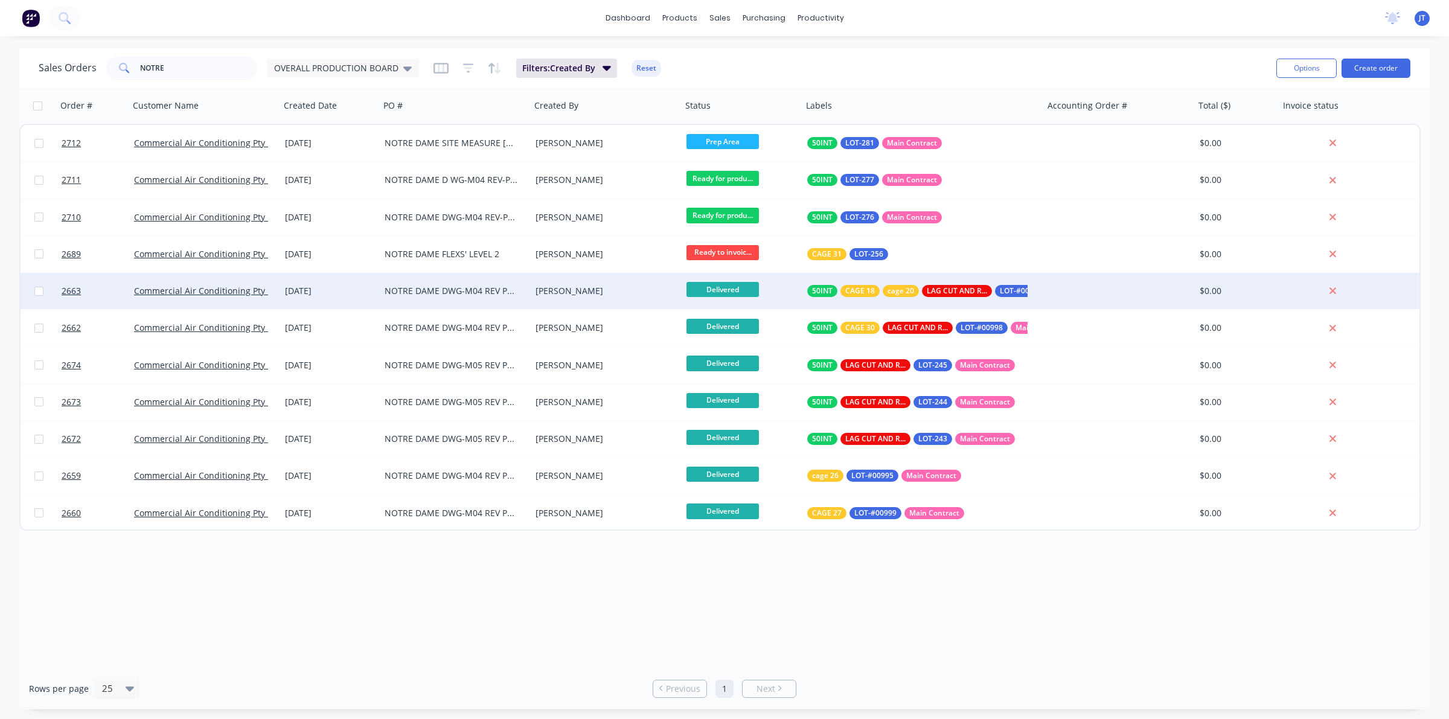
click at [725, 294] on span "Delivered" at bounding box center [723, 289] width 72 height 15
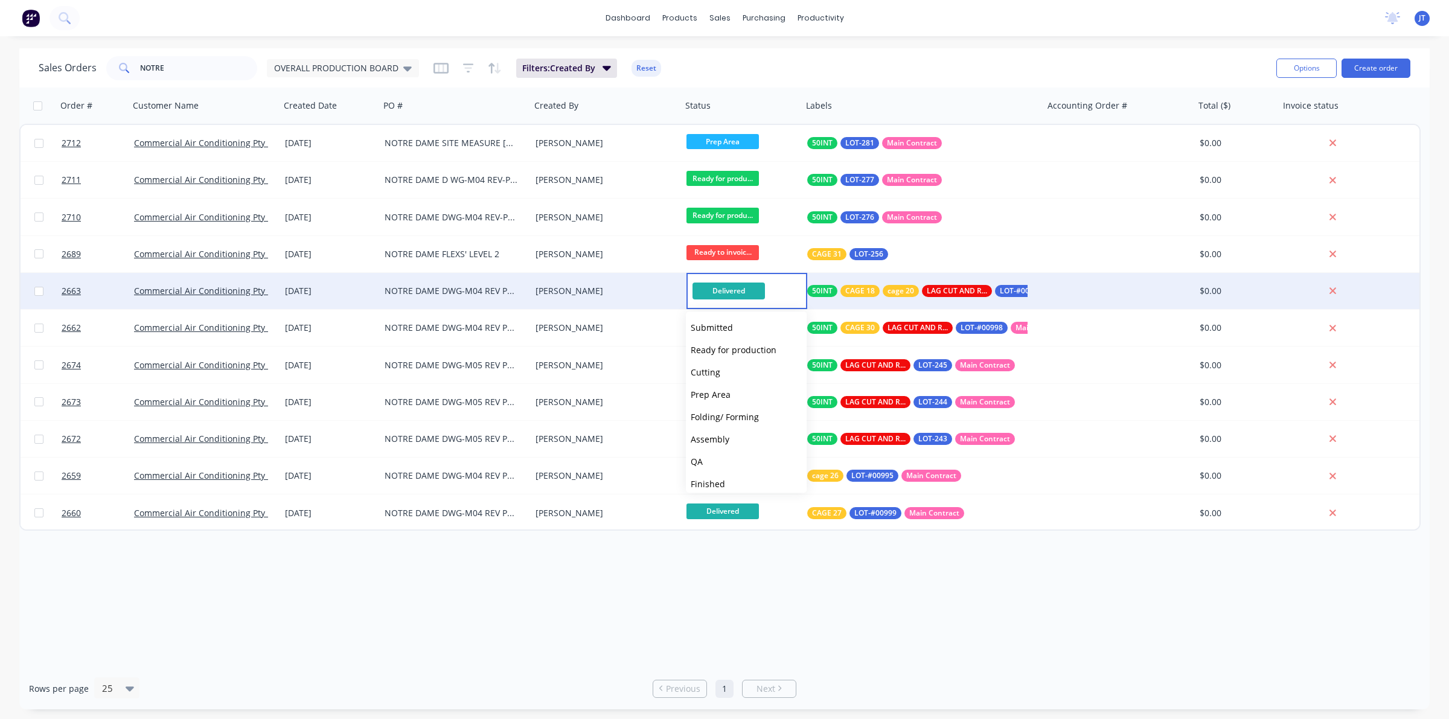
click at [663, 295] on div "[PERSON_NAME]" at bounding box center [603, 291] width 134 height 12
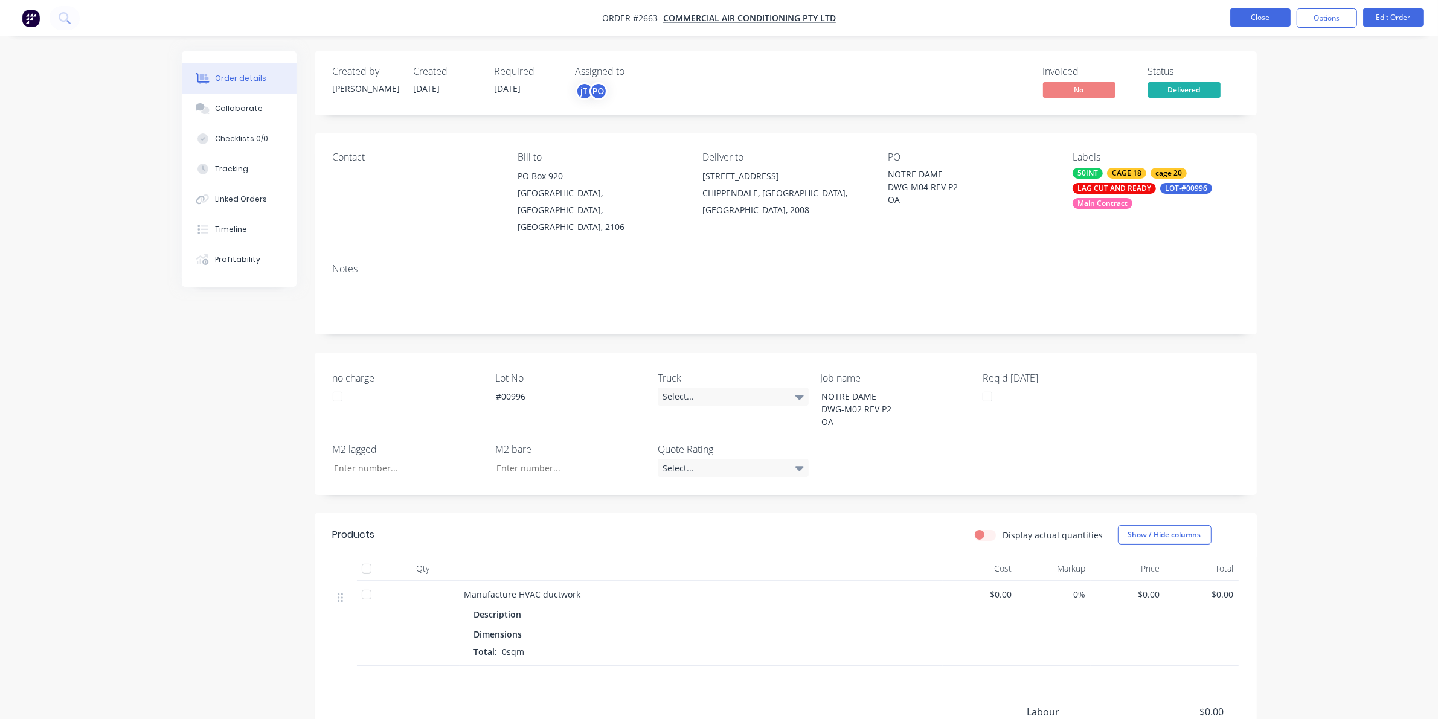
click at [1266, 16] on button "Close" at bounding box center [1260, 17] width 60 height 18
